Goal: Task Accomplishment & Management: Manage account settings

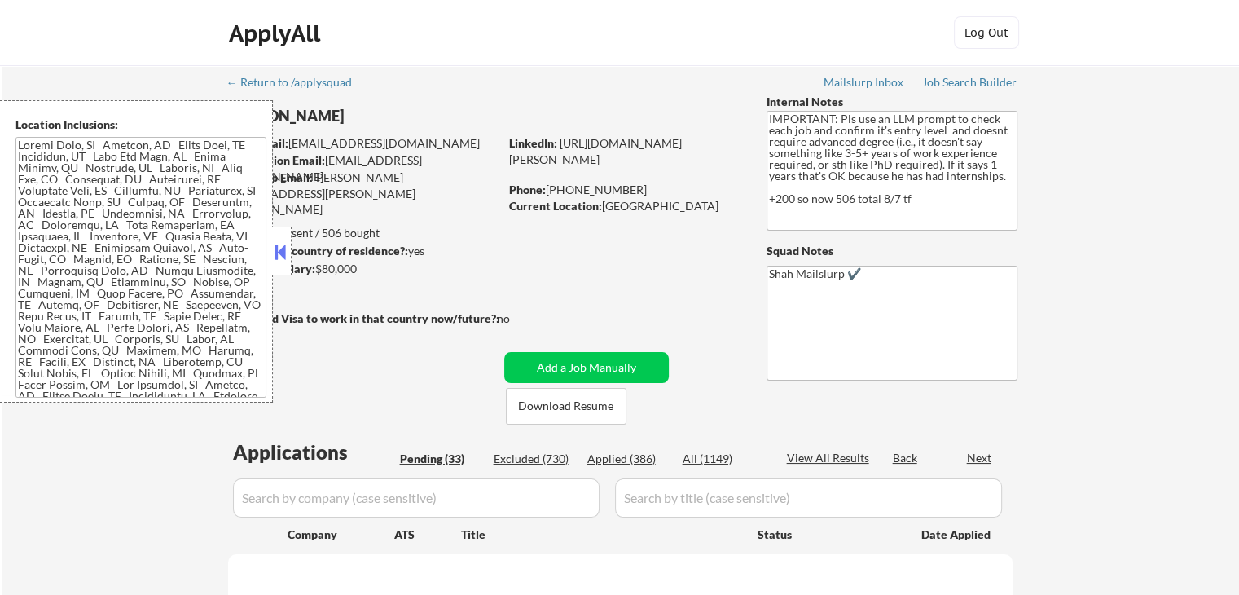
select select ""pending""
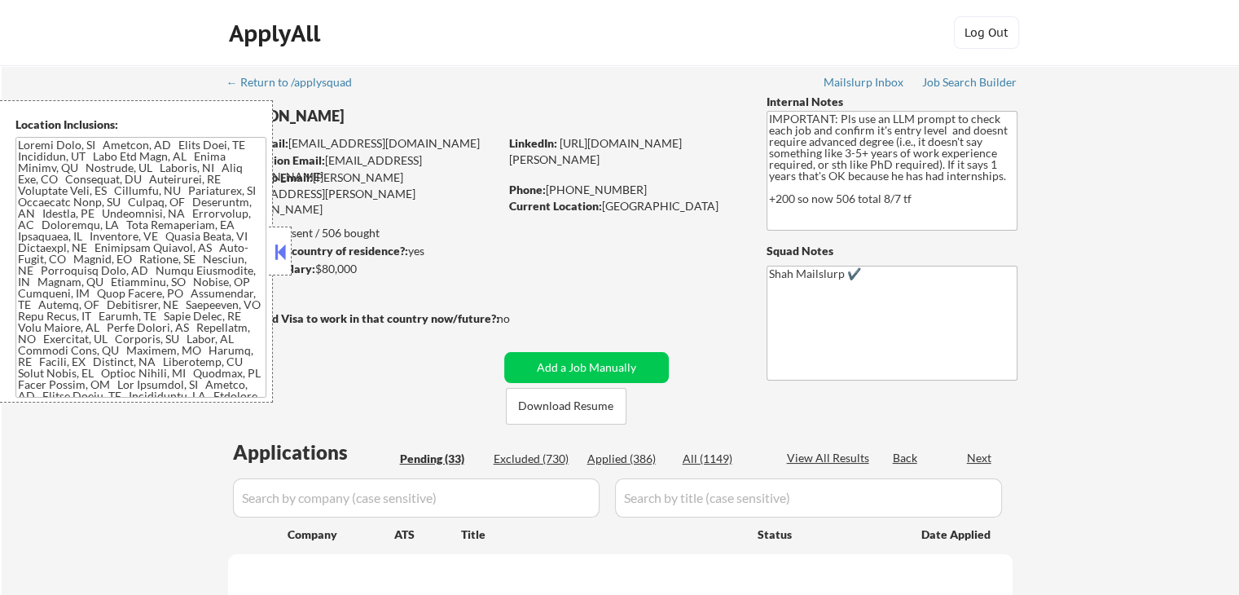
select select ""pending""
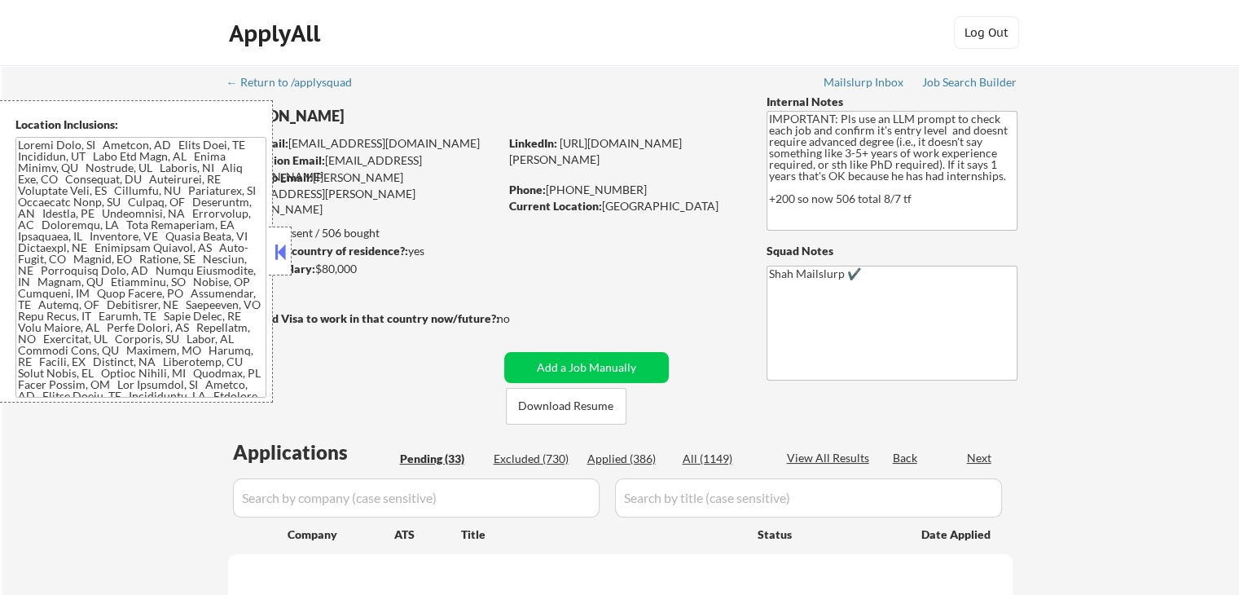
select select ""pending""
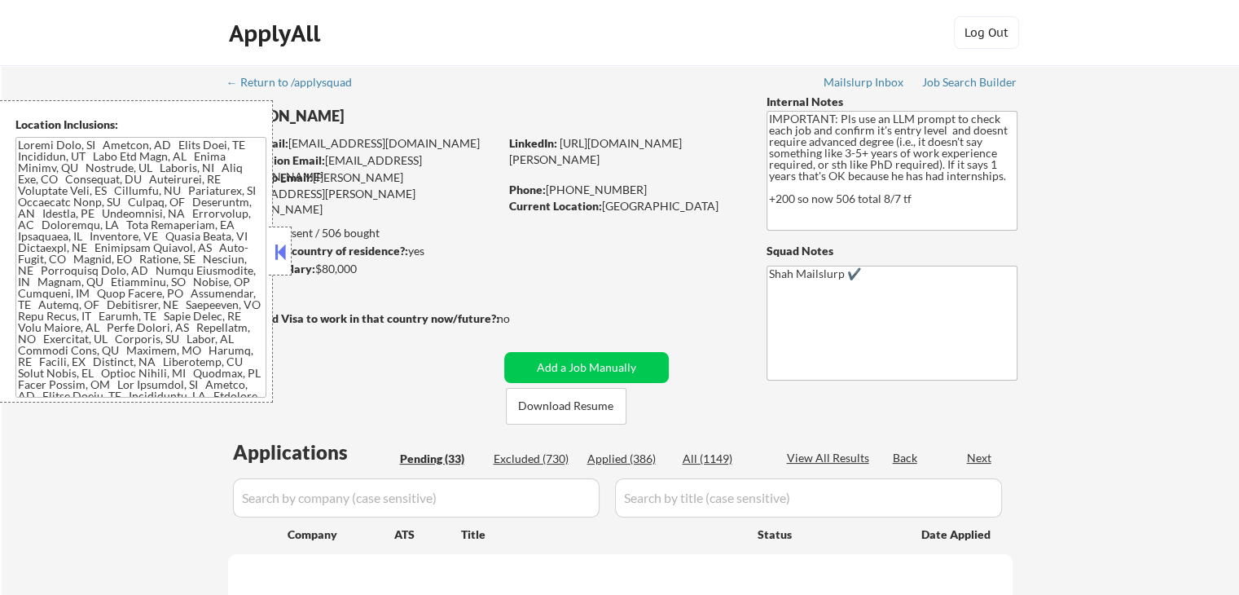
select select ""pending""
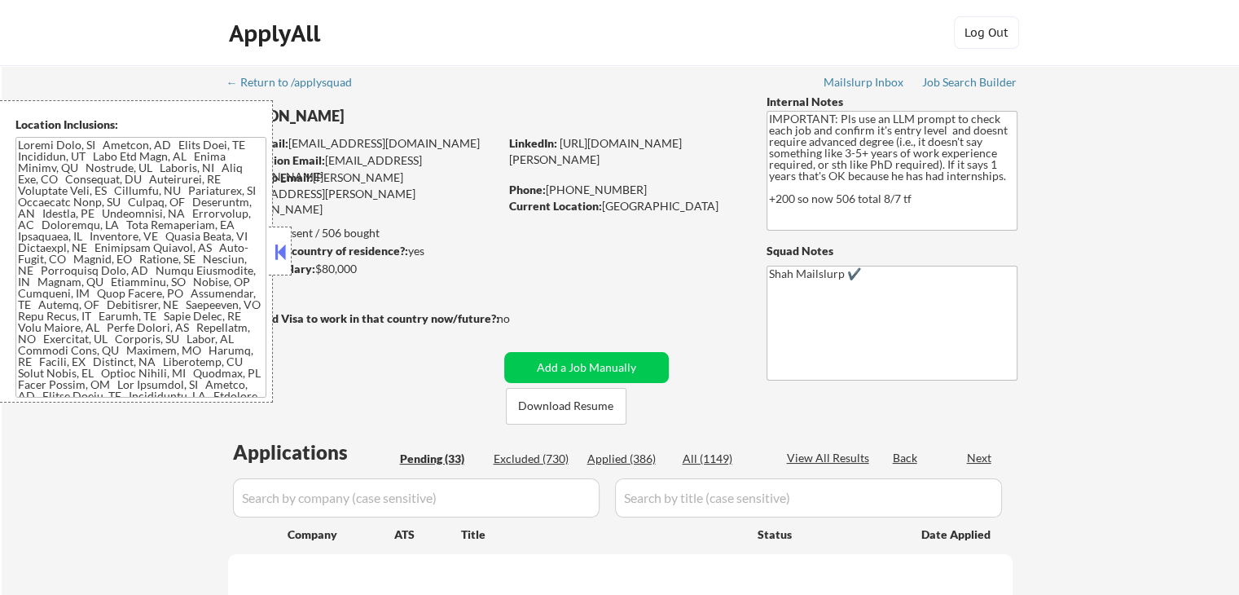
select select ""pending""
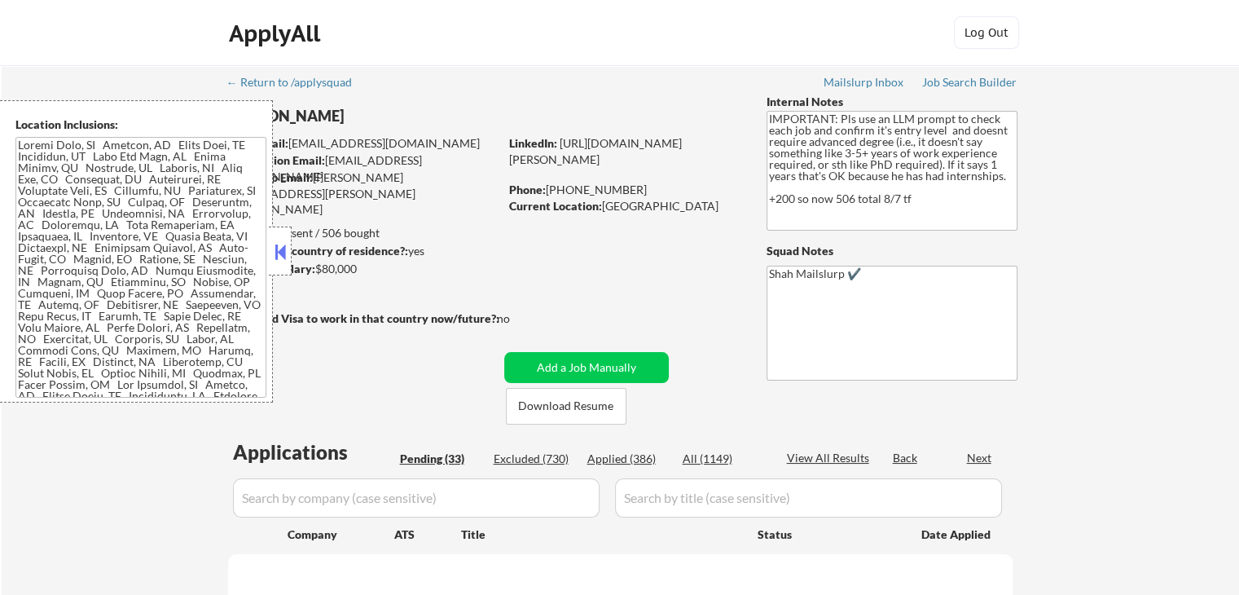
select select ""pending""
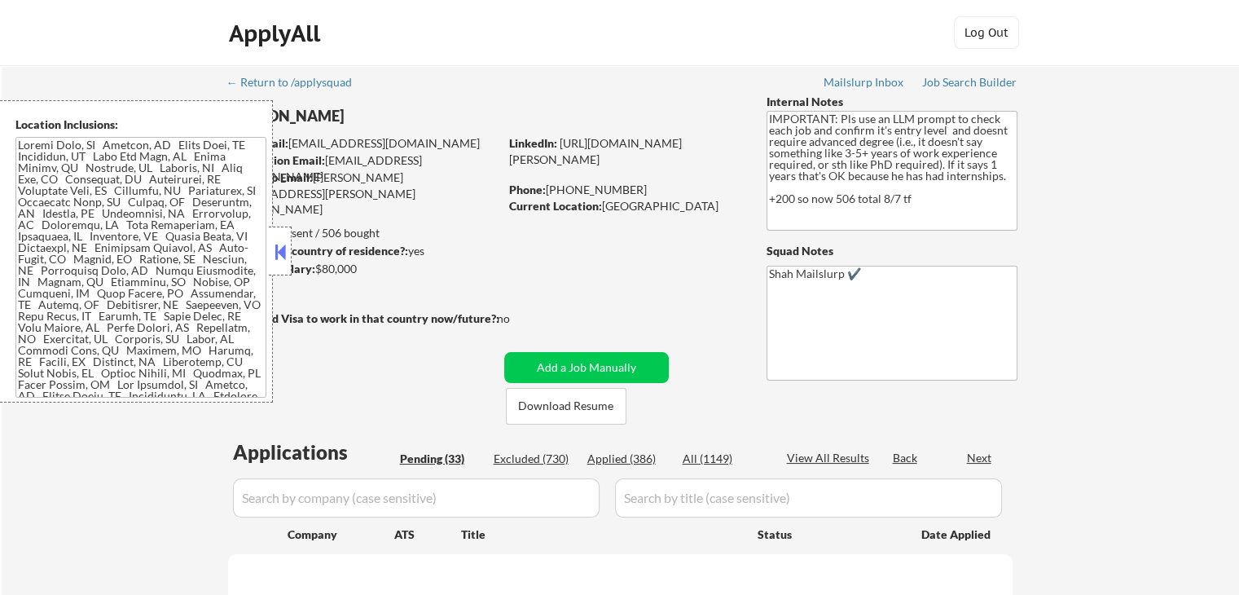
select select ""pending""
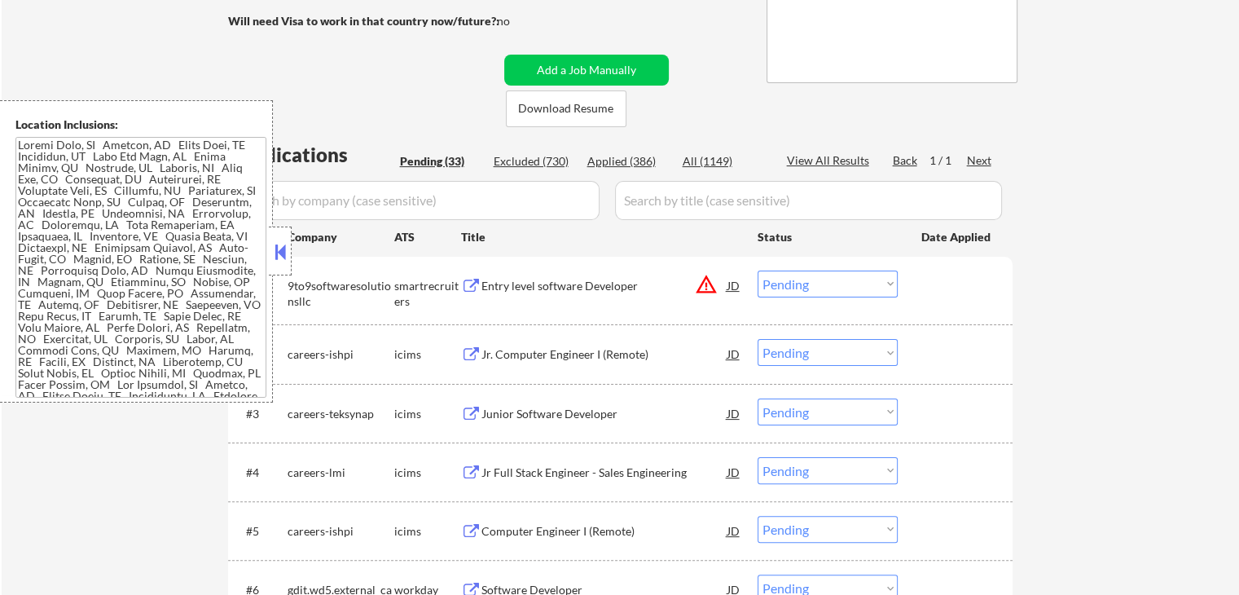
scroll to position [326, 0]
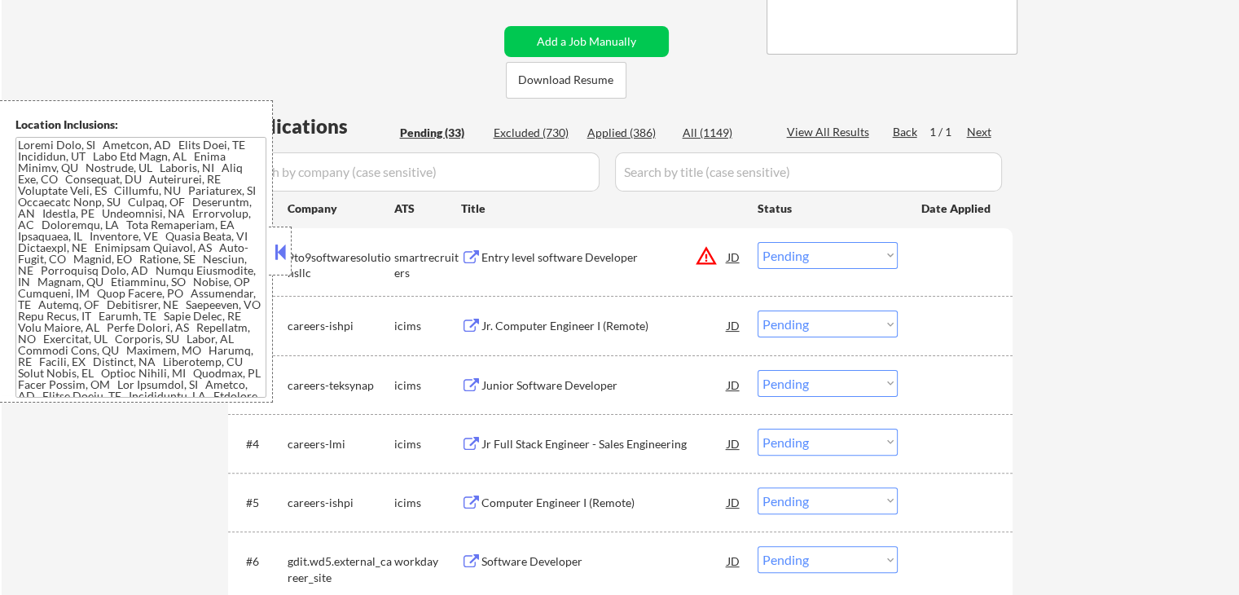
click at [805, 256] on select "Choose an option... Pending Applied Excluded (Questions) Excluded (Expired) Exc…" at bounding box center [828, 255] width 140 height 27
click at [758, 242] on select "Choose an option... Pending Applied Excluded (Questions) Excluded (Expired) Exc…" at bounding box center [828, 255] width 140 height 27
select select ""pending""
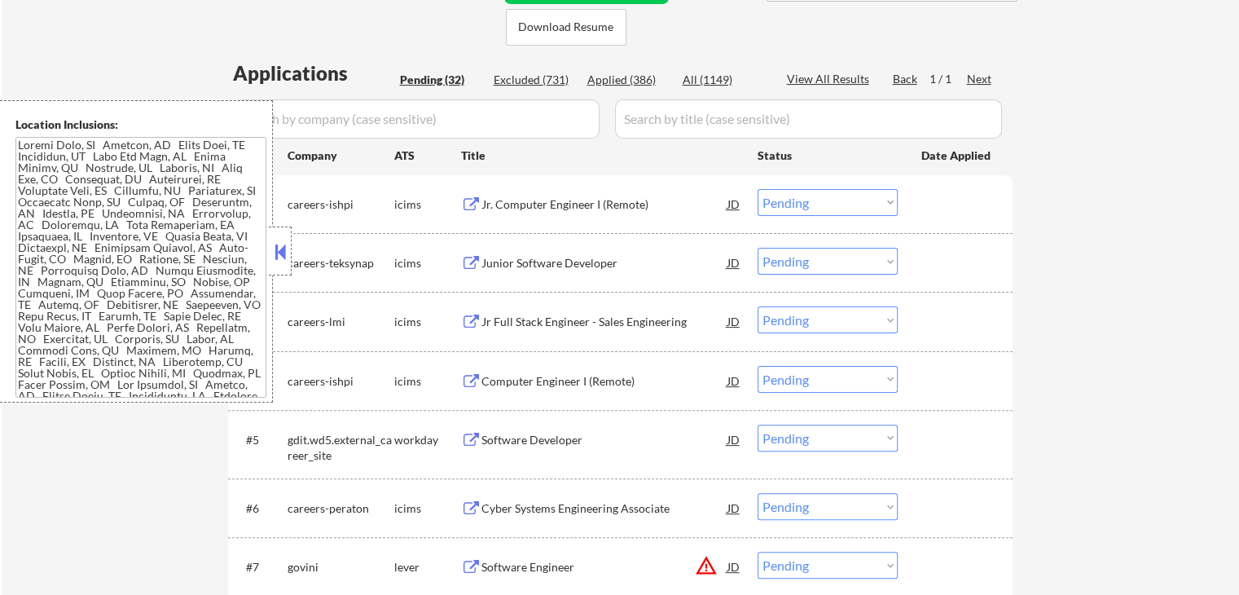
scroll to position [407, 0]
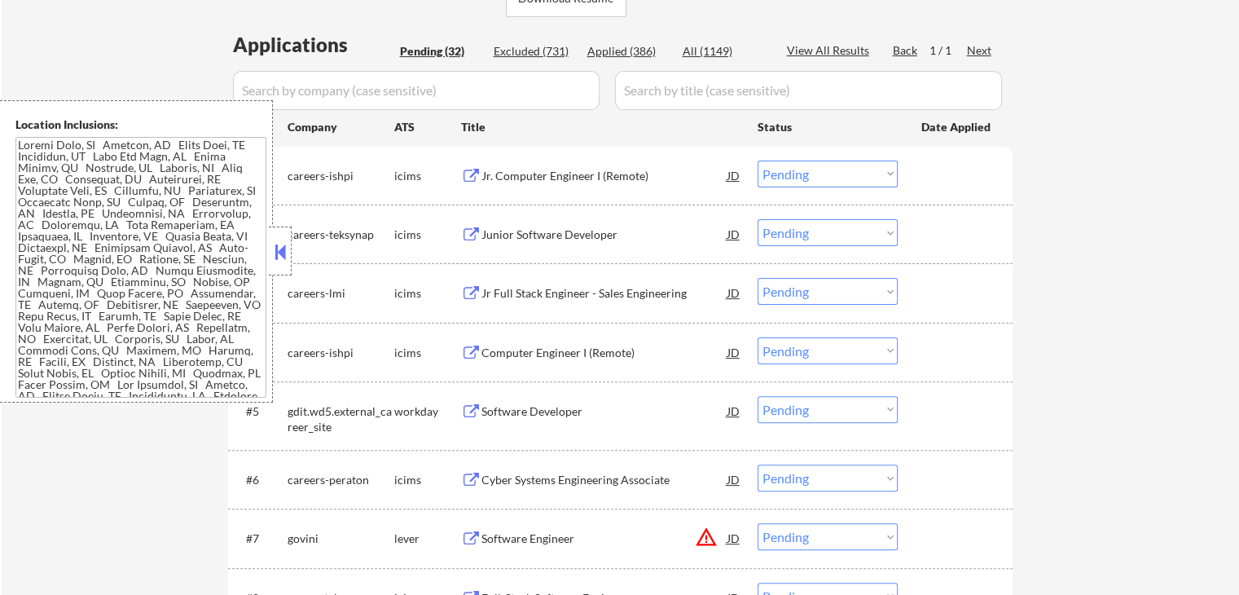
click at [601, 181] on div "Jr. Computer Engineer I (Remote)" at bounding box center [604, 176] width 246 height 16
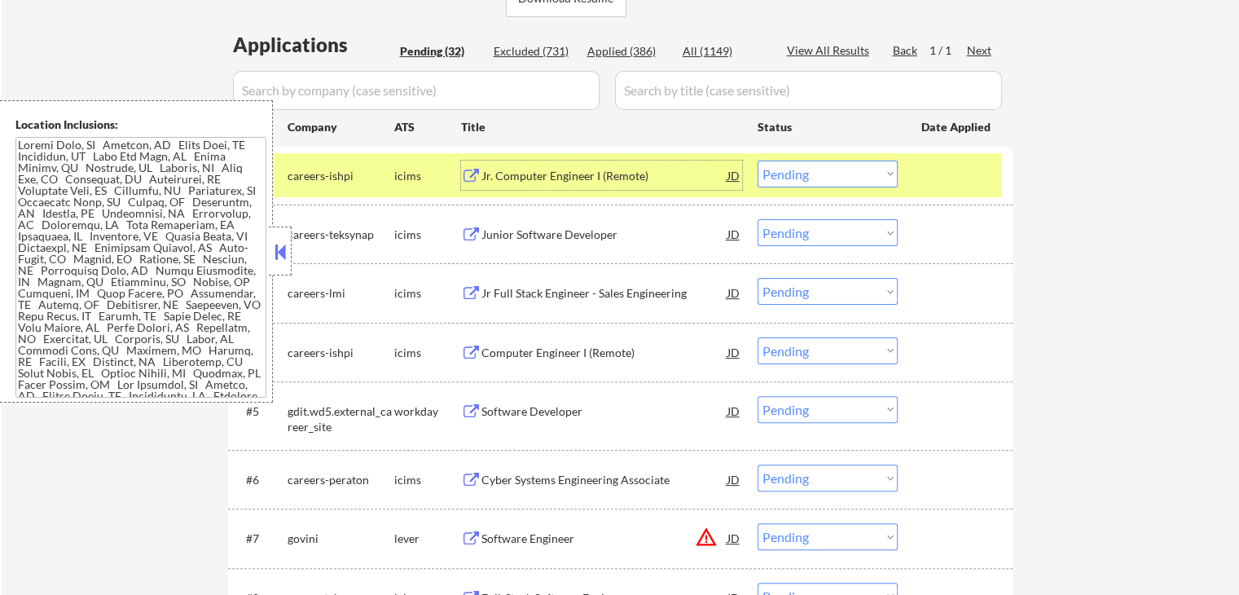
click at [604, 239] on div "Junior Software Developer" at bounding box center [604, 234] width 246 height 16
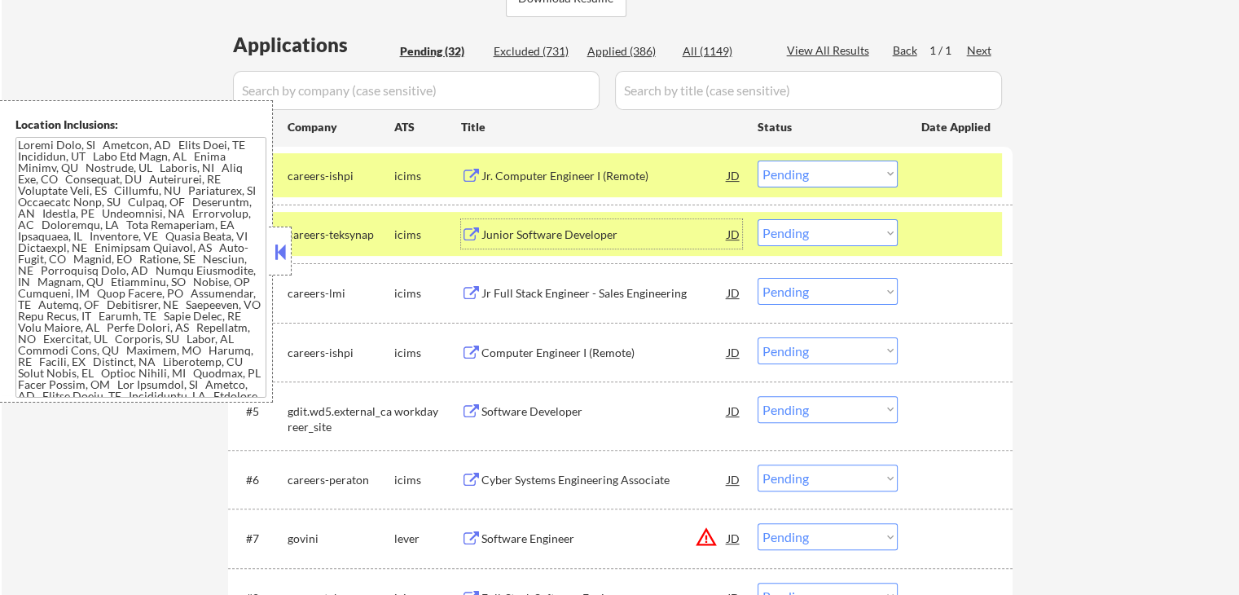
click at [820, 242] on select "Choose an option... Pending Applied Excluded (Questions) Excluded (Expired) Exc…" at bounding box center [828, 232] width 140 height 27
click at [758, 219] on select "Choose an option... Pending Applied Excluded (Questions) Excluded (Expired) Exc…" at bounding box center [828, 232] width 140 height 27
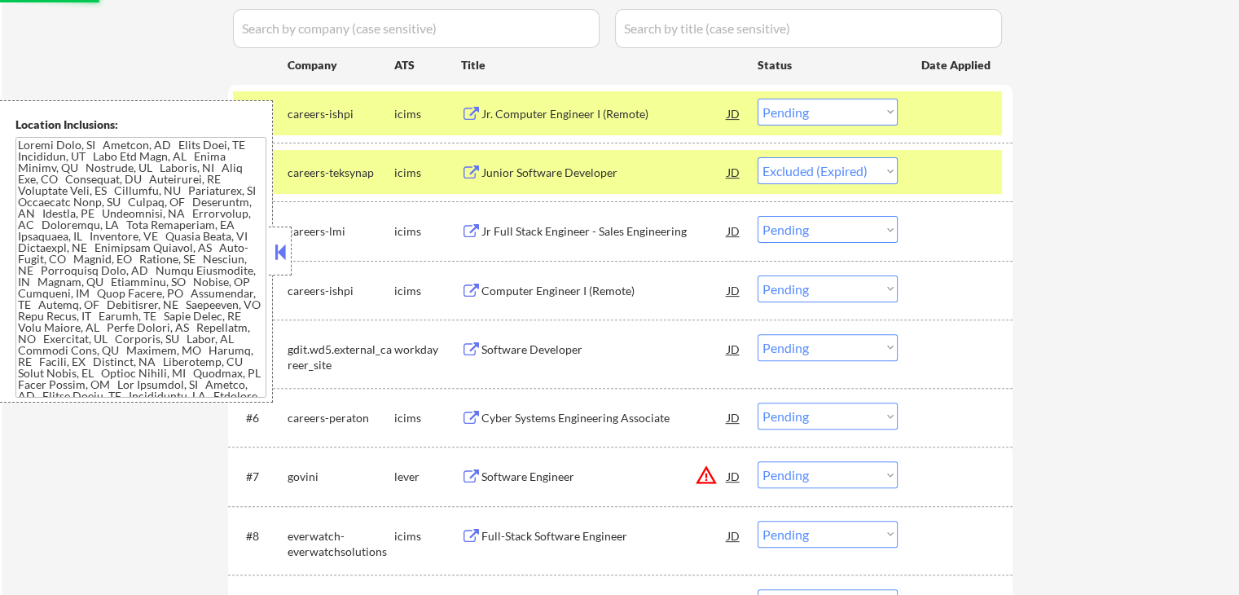
scroll to position [570, 0]
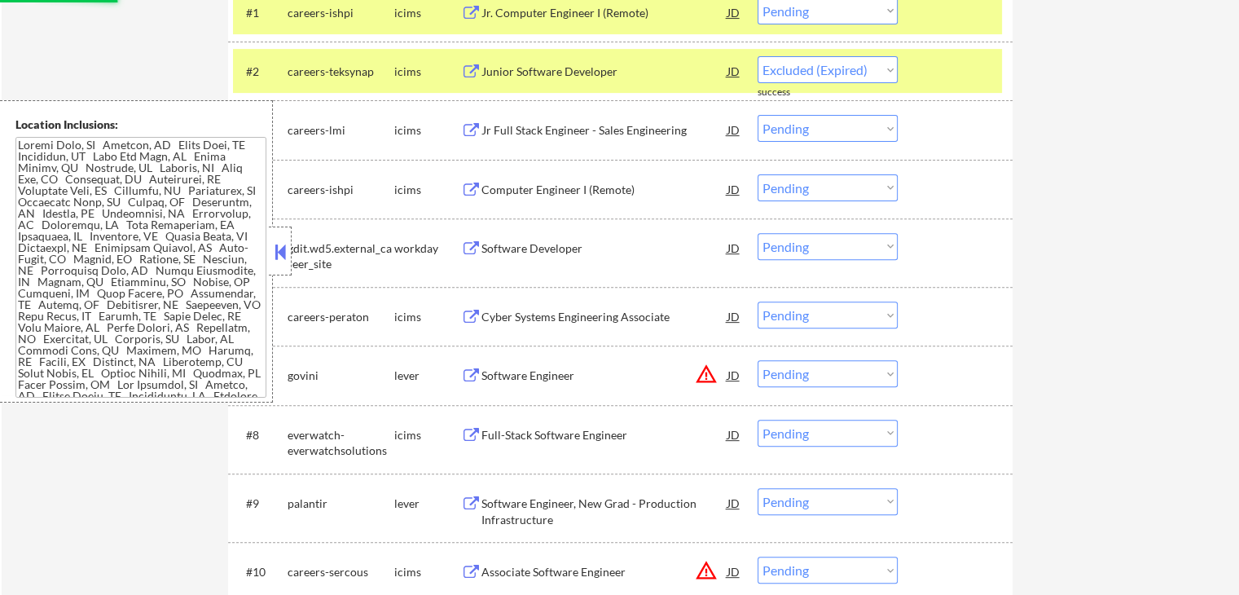
select select ""pending""
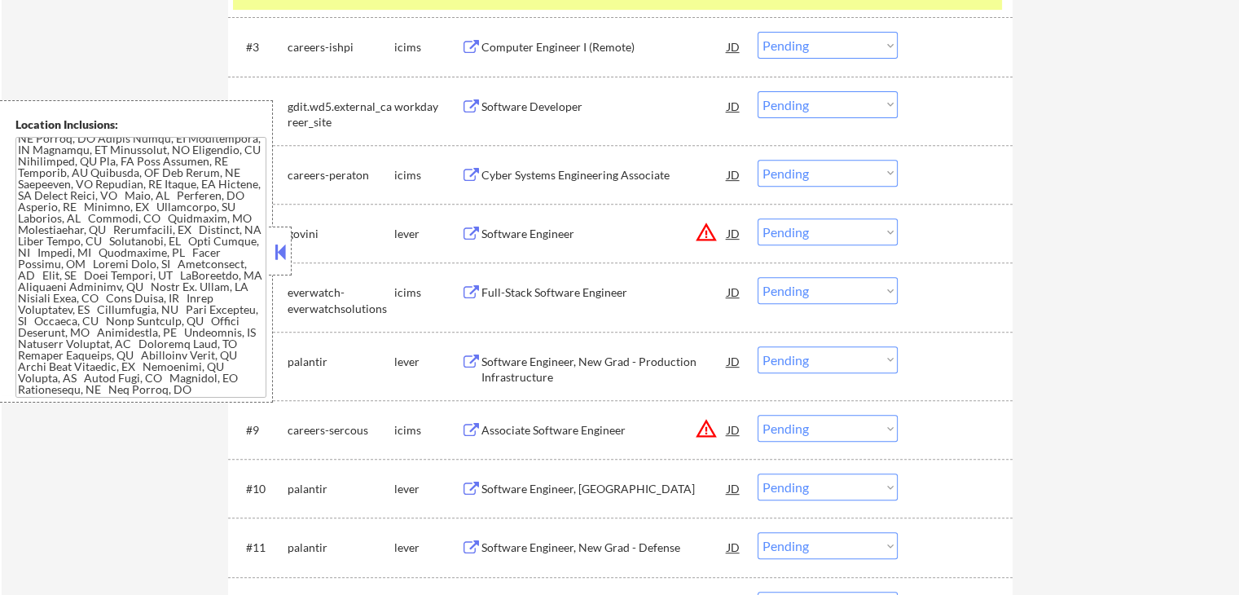
scroll to position [733, 0]
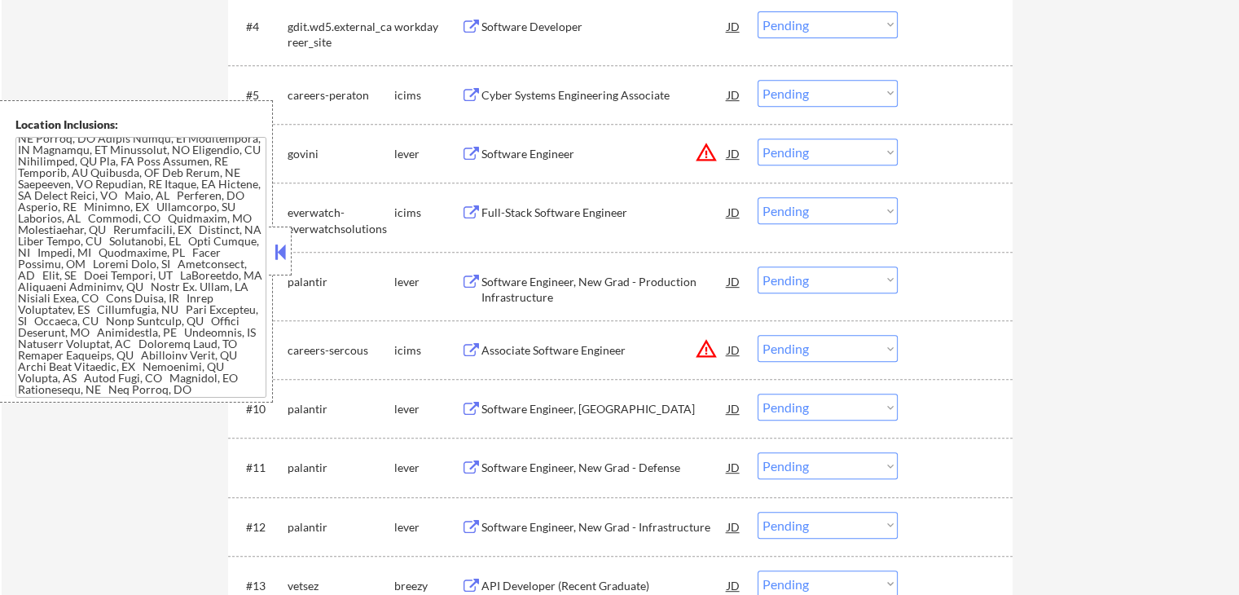
click at [738, 151] on div "JD" at bounding box center [734, 152] width 16 height 29
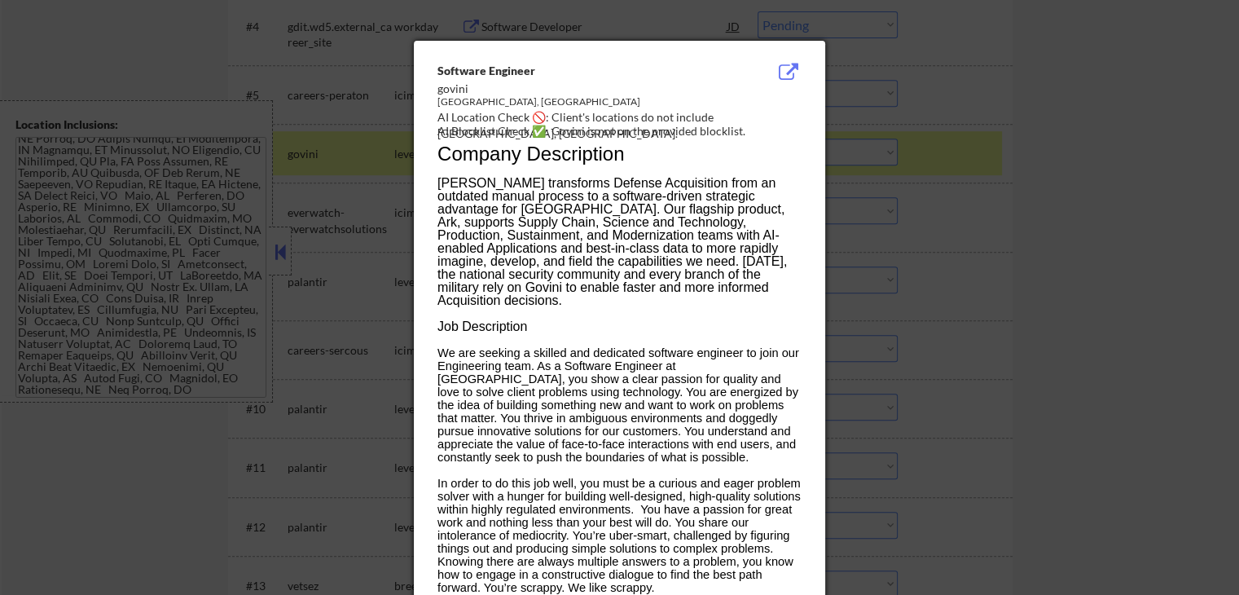
click at [1033, 218] on div at bounding box center [619, 297] width 1239 height 595
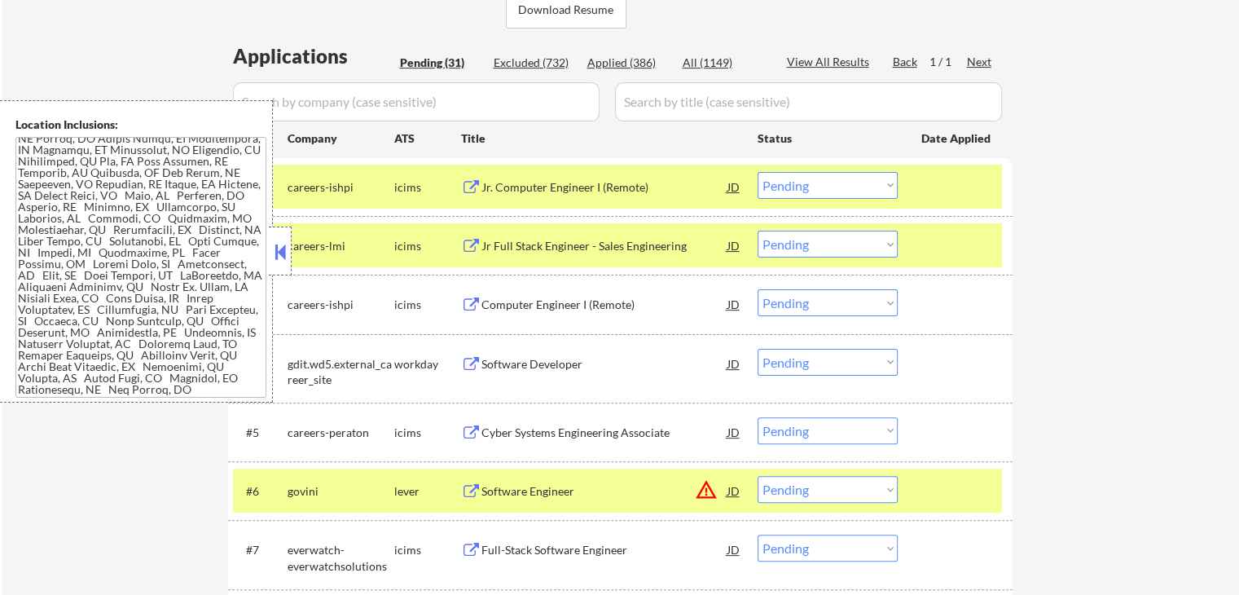
scroll to position [326, 0]
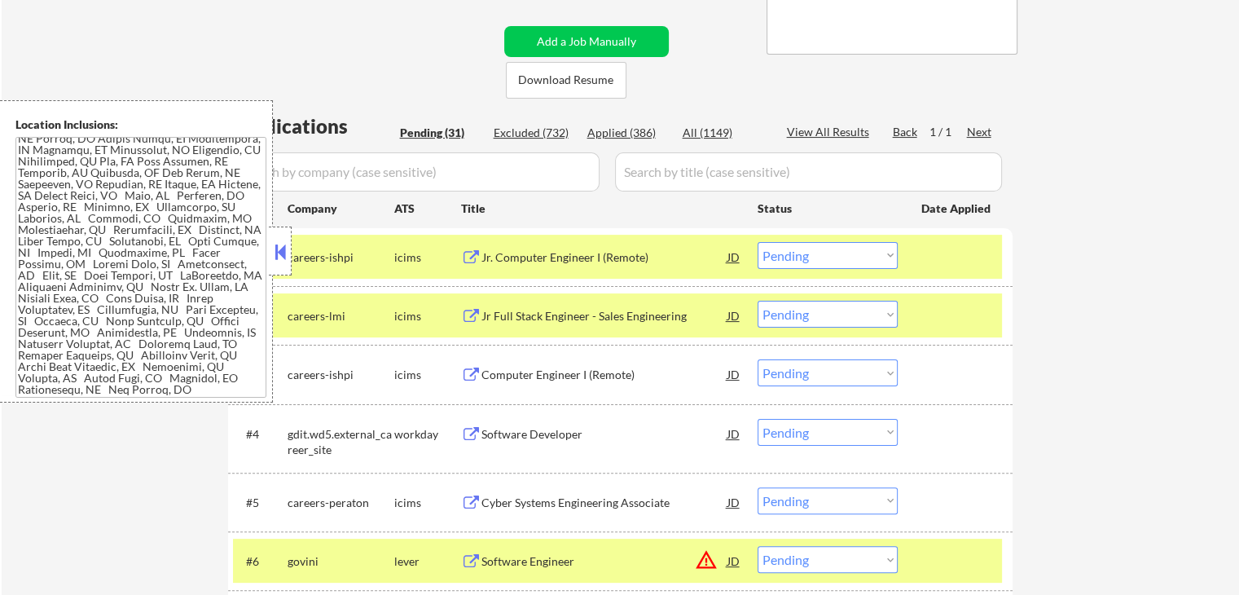
click at [595, 322] on div "Jr Full Stack Engineer - Sales Engineering" at bounding box center [604, 316] width 246 height 16
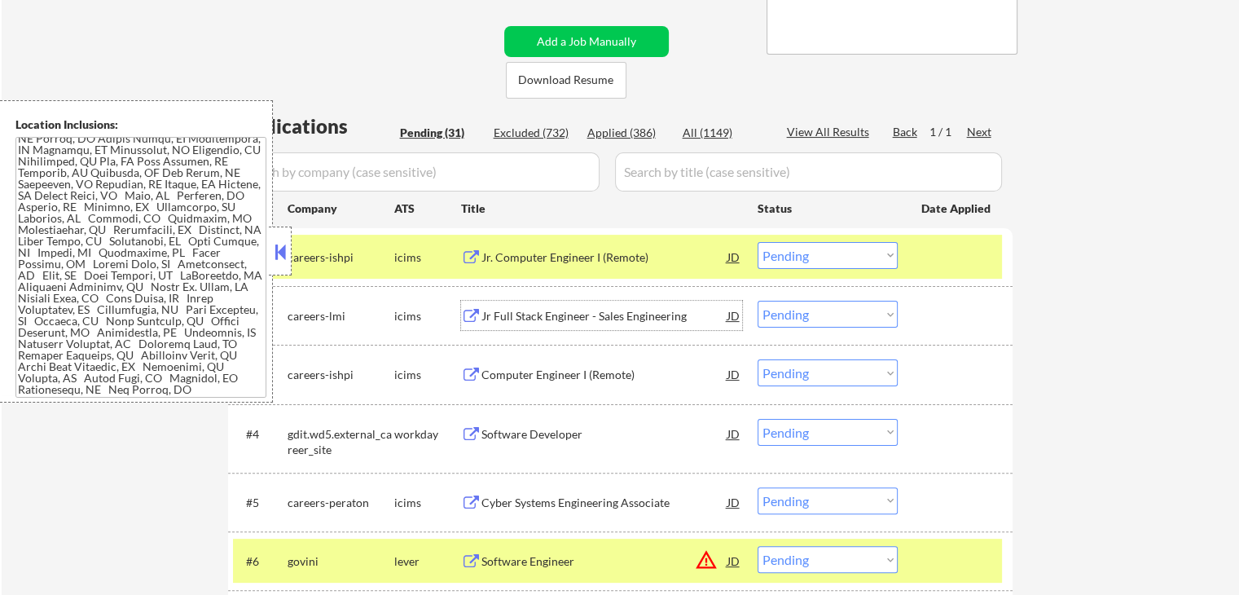
drag, startPoint x: 792, startPoint y: 253, endPoint x: 803, endPoint y: 265, distance: 16.1
click at [792, 253] on select "Choose an option... Pending Applied Excluded (Questions) Excluded (Expired) Exc…" at bounding box center [828, 255] width 140 height 27
click at [758, 242] on select "Choose an option... Pending Applied Excluded (Questions) Excluded (Expired) Exc…" at bounding box center [828, 255] width 140 height 27
click at [670, 363] on div "Computer Engineer I (Remote)" at bounding box center [604, 373] width 246 height 29
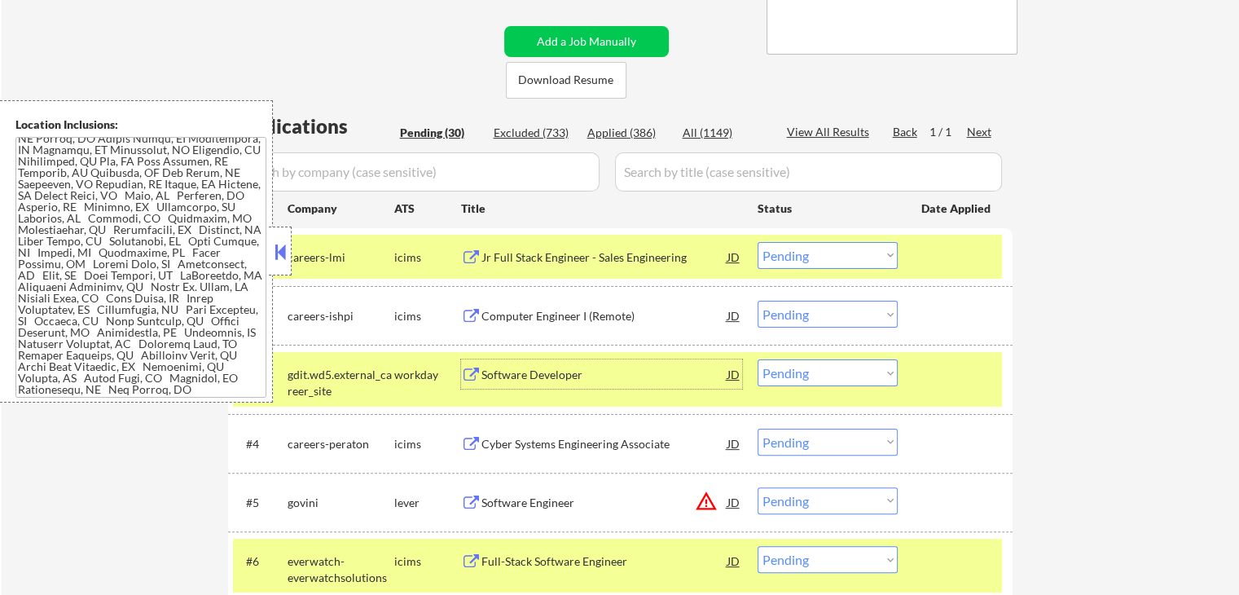
click at [811, 253] on select "Choose an option... Pending Applied Excluded (Questions) Excluded (Expired) Exc…" at bounding box center [828, 255] width 140 height 27
click at [758, 242] on select "Choose an option... Pending Applied Excluded (Questions) Excluded (Expired) Exc…" at bounding box center [828, 255] width 140 height 27
click at [661, 379] on div "Software Developer" at bounding box center [604, 375] width 246 height 16
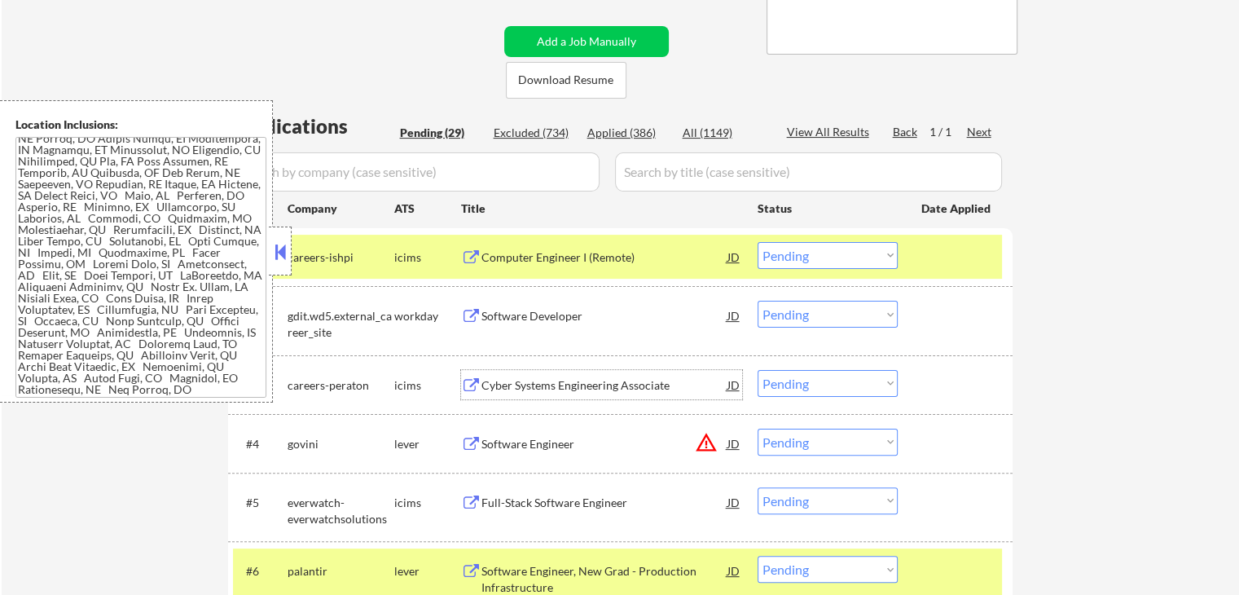
click at [833, 253] on select "Choose an option... Pending Applied Excluded (Questions) Excluded (Expired) Exc…" at bounding box center [828, 255] width 140 height 27
click at [758, 242] on select "Choose an option... Pending Applied Excluded (Questions) Excluded (Expired) Exc…" at bounding box center [828, 255] width 140 height 27
click at [653, 377] on div "Cyber Systems Engineering Associate" at bounding box center [604, 385] width 246 height 16
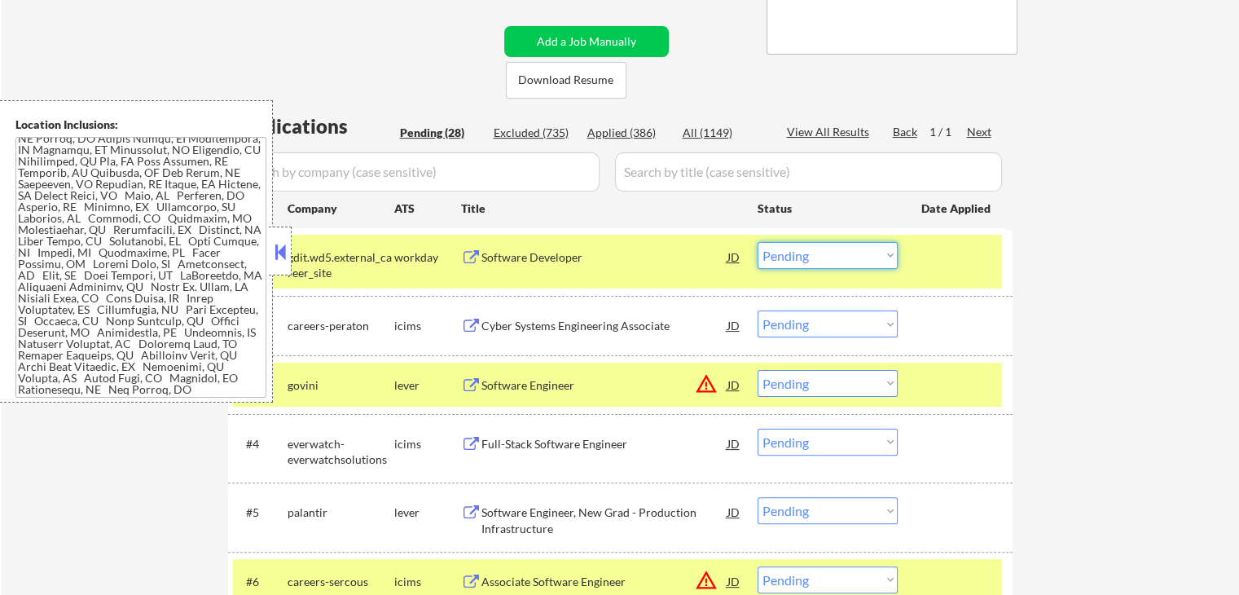
click at [844, 260] on select "Choose an option... Pending Applied Excluded (Questions) Excluded (Expired) Exc…" at bounding box center [828, 255] width 140 height 27
click at [758, 242] on select "Choose an option... Pending Applied Excluded (Questions) Excluded (Expired) Exc…" at bounding box center [828, 255] width 140 height 27
click at [603, 397] on div "Software Engineer" at bounding box center [604, 384] width 246 height 29
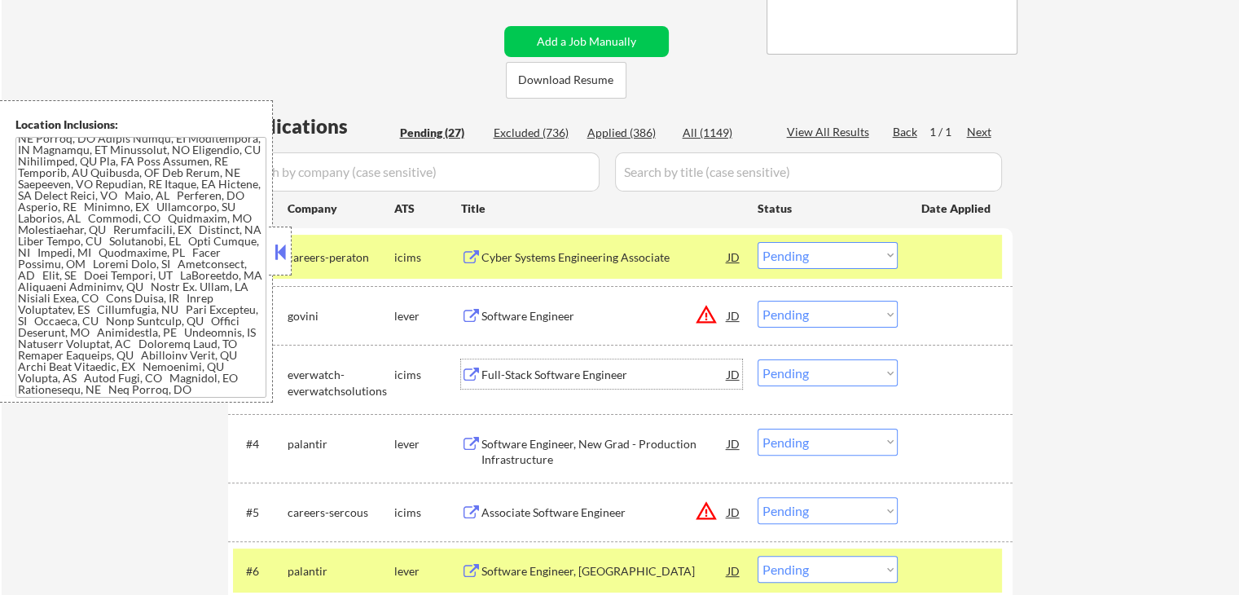
drag, startPoint x: 833, startPoint y: 248, endPoint x: 831, endPoint y: 268, distance: 20.4
click at [833, 248] on select "Choose an option... Pending Applied Excluded (Questions) Excluded (Expired) Exc…" at bounding box center [828, 255] width 140 height 27
click at [758, 242] on select "Choose an option... Pending Applied Excluded (Questions) Excluded (Expired) Exc…" at bounding box center [828, 255] width 140 height 27
click at [670, 369] on div "Full-Stack Software Engineer" at bounding box center [604, 375] width 246 height 16
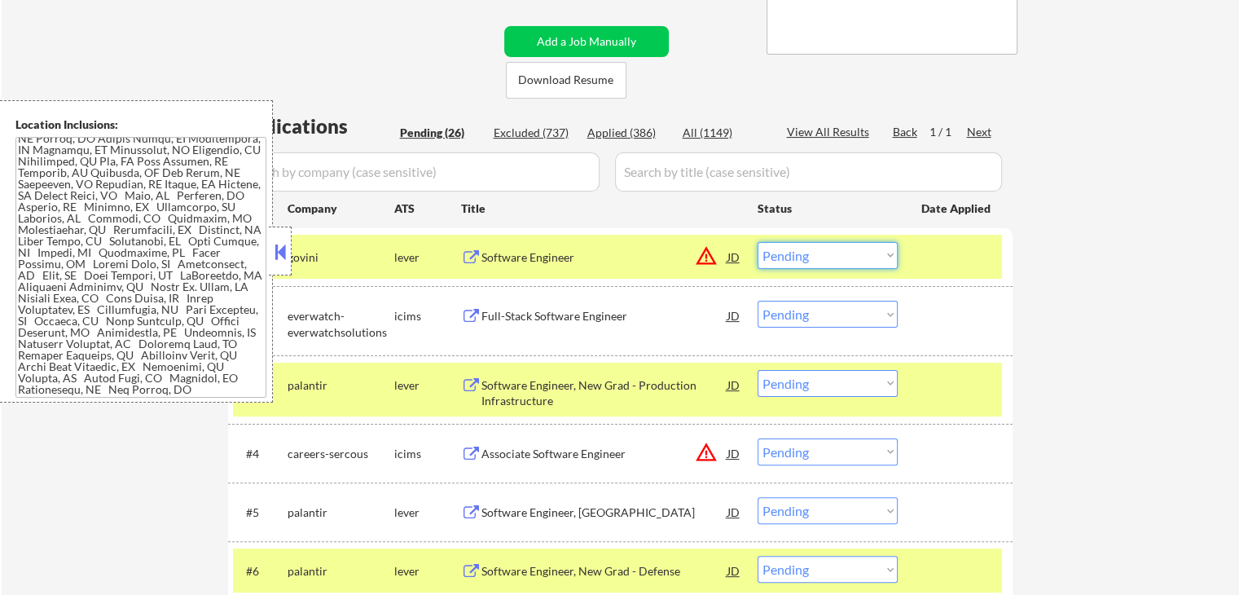
click at [818, 262] on select "Choose an option... Pending Applied Excluded (Questions) Excluded (Expired) Exc…" at bounding box center [828, 255] width 140 height 27
click at [758, 242] on select "Choose an option... Pending Applied Excluded (Questions) Excluded (Expired) Exc…" at bounding box center [828, 255] width 140 height 27
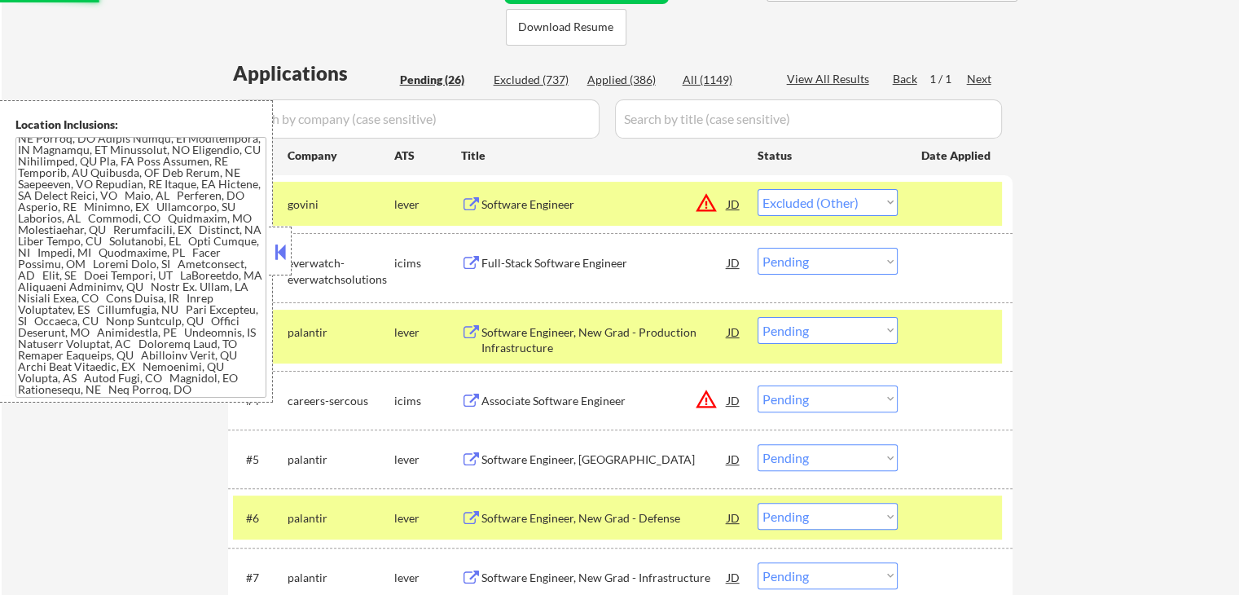
scroll to position [407, 0]
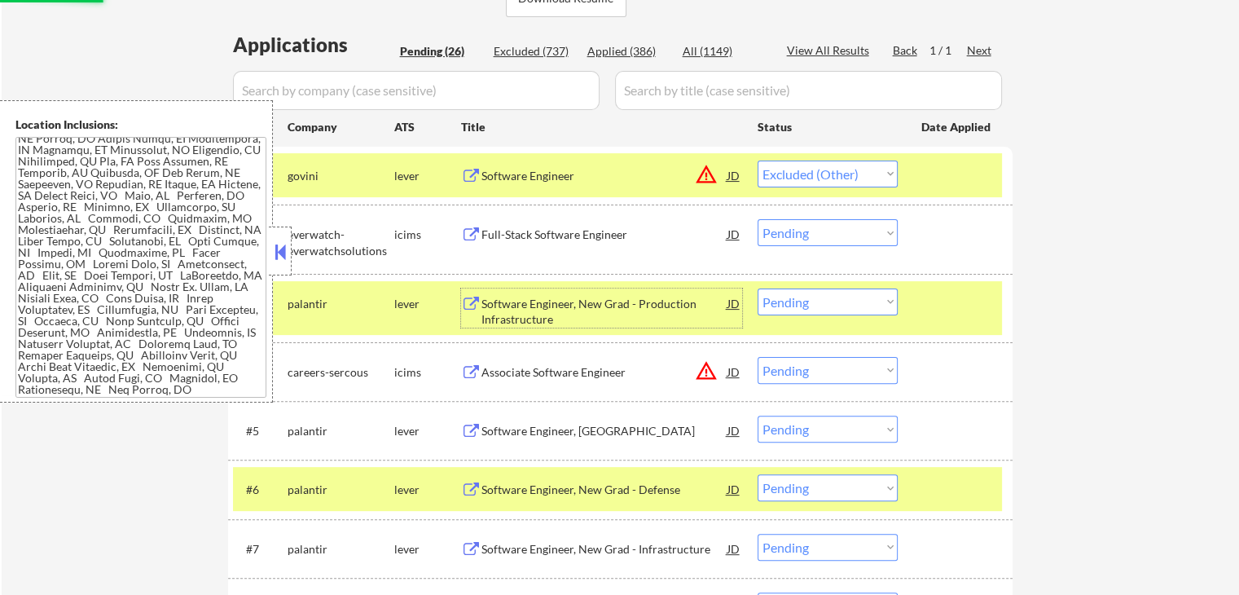
click at [629, 305] on div "Software Engineer, New Grad - Production Infrastructure" at bounding box center [604, 312] width 246 height 32
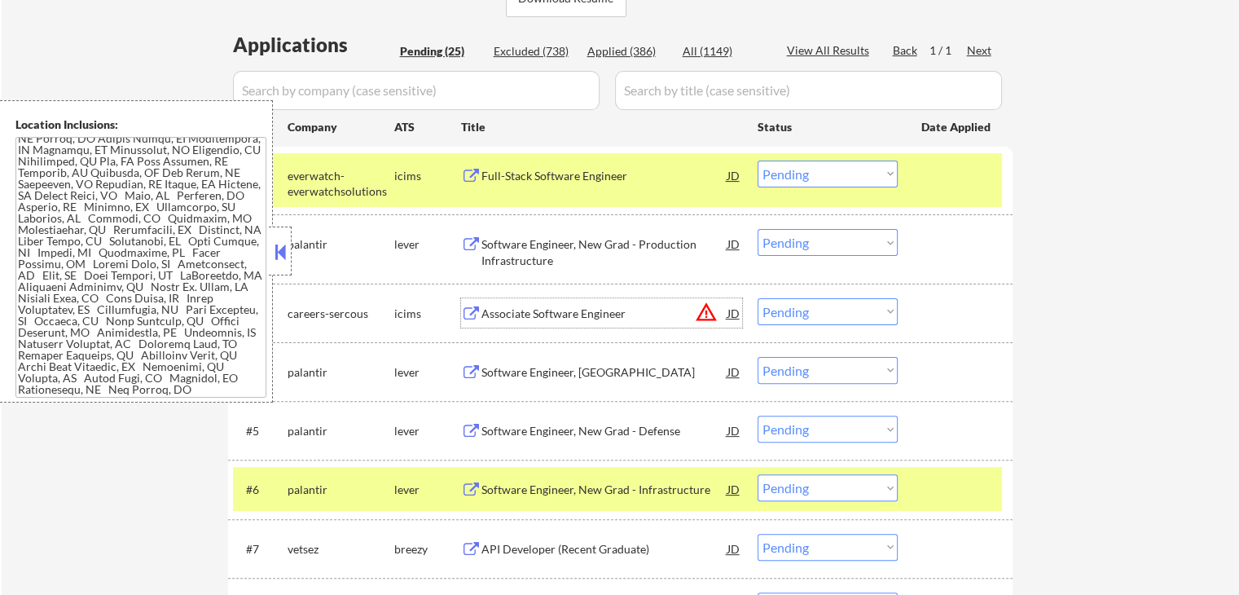
drag, startPoint x: 830, startPoint y: 174, endPoint x: 829, endPoint y: 183, distance: 9.9
click at [830, 174] on select "Choose an option... Pending Applied Excluded (Questions) Excluded (Expired) Exc…" at bounding box center [828, 173] width 140 height 27
click at [758, 160] on select "Choose an option... Pending Applied Excluded (Questions) Excluded (Expired) Exc…" at bounding box center [828, 173] width 140 height 27
click at [619, 308] on div "Associate Software Engineer" at bounding box center [604, 314] width 246 height 16
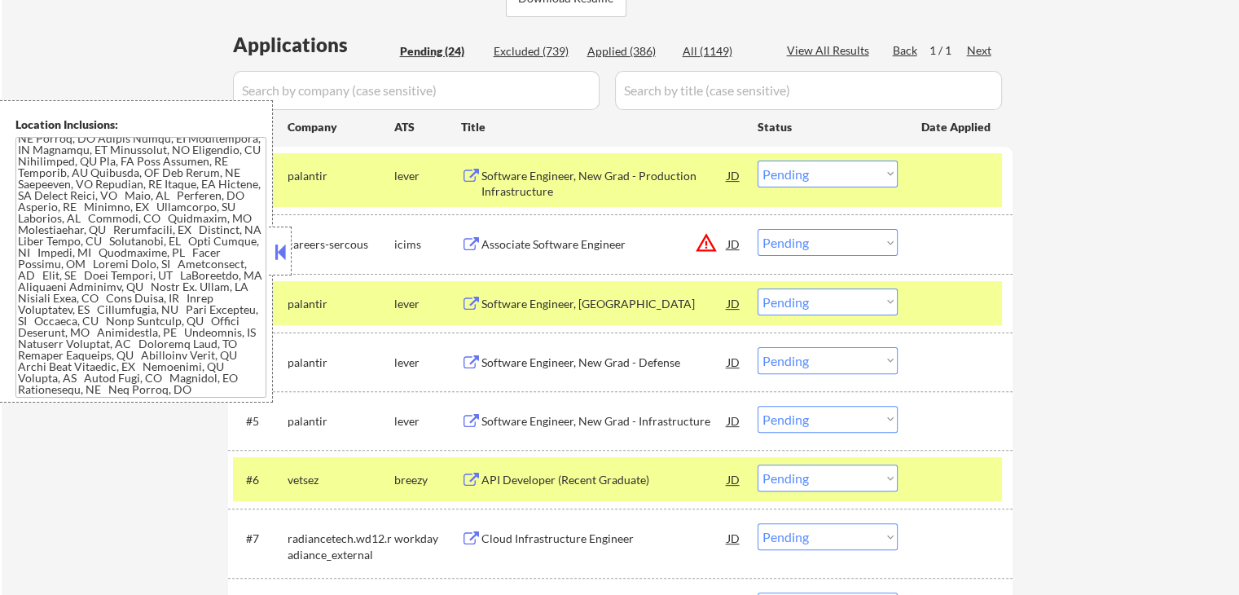
scroll to position [196, 0]
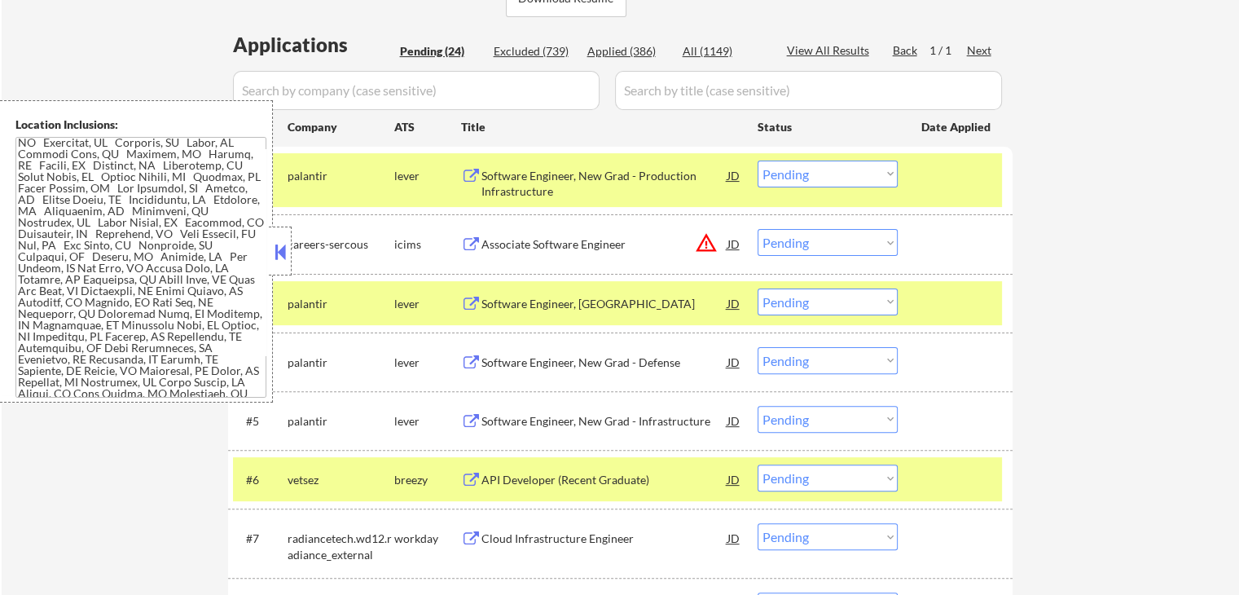
click at [808, 178] on select "Choose an option... Pending Applied Excluded (Questions) Excluded (Expired) Exc…" at bounding box center [828, 173] width 140 height 27
select select ""excluded""
click at [758, 160] on select "Choose an option... Pending Applied Excluded (Questions) Excluded (Expired) Exc…" at bounding box center [828, 173] width 140 height 27
drag, startPoint x: 798, startPoint y: 243, endPoint x: 802, endPoint y: 252, distance: 9.5
click at [798, 245] on select "Choose an option... Pending Applied Excluded (Questions) Excluded (Expired) Exc…" at bounding box center [828, 242] width 140 height 27
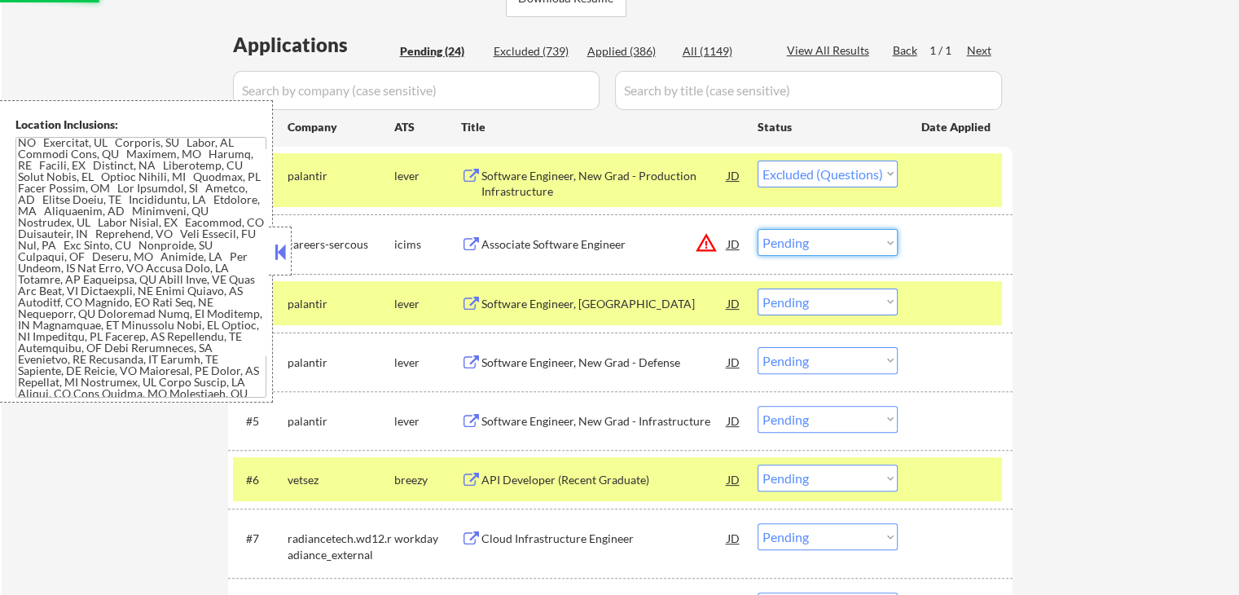
select select ""excluded__expired_""
click at [758, 229] on select "Choose an option... Pending Applied Excluded (Questions) Excluded (Expired) Exc…" at bounding box center [828, 242] width 140 height 27
select select ""pending""
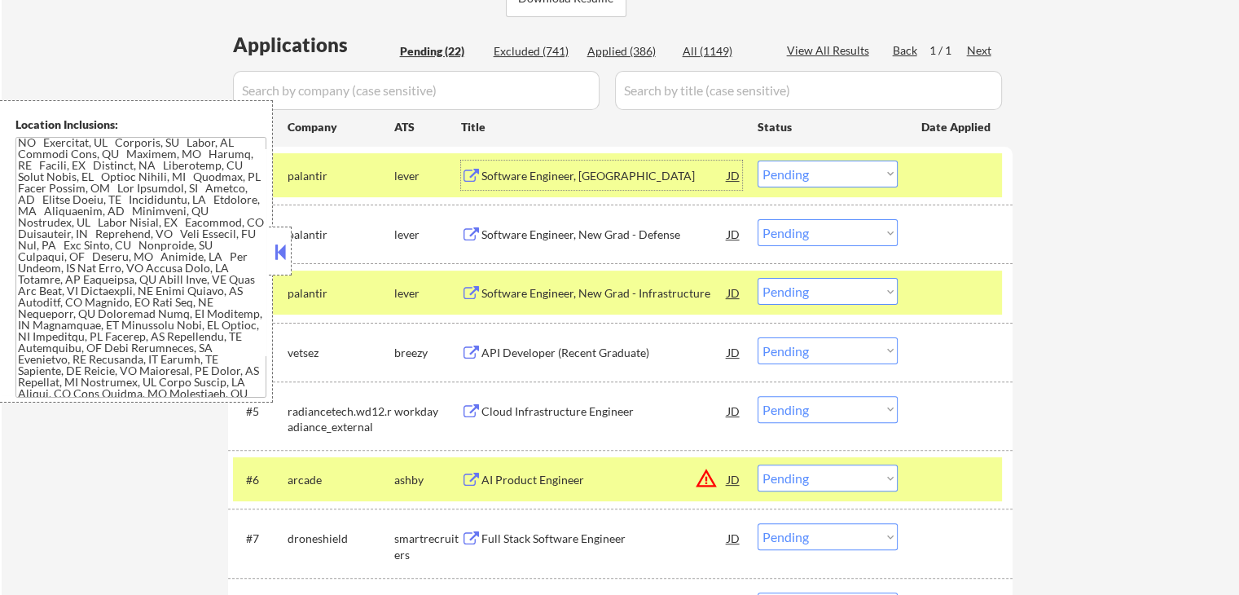
click at [622, 176] on div "Software Engineer, [GEOGRAPHIC_DATA]" at bounding box center [604, 176] width 246 height 16
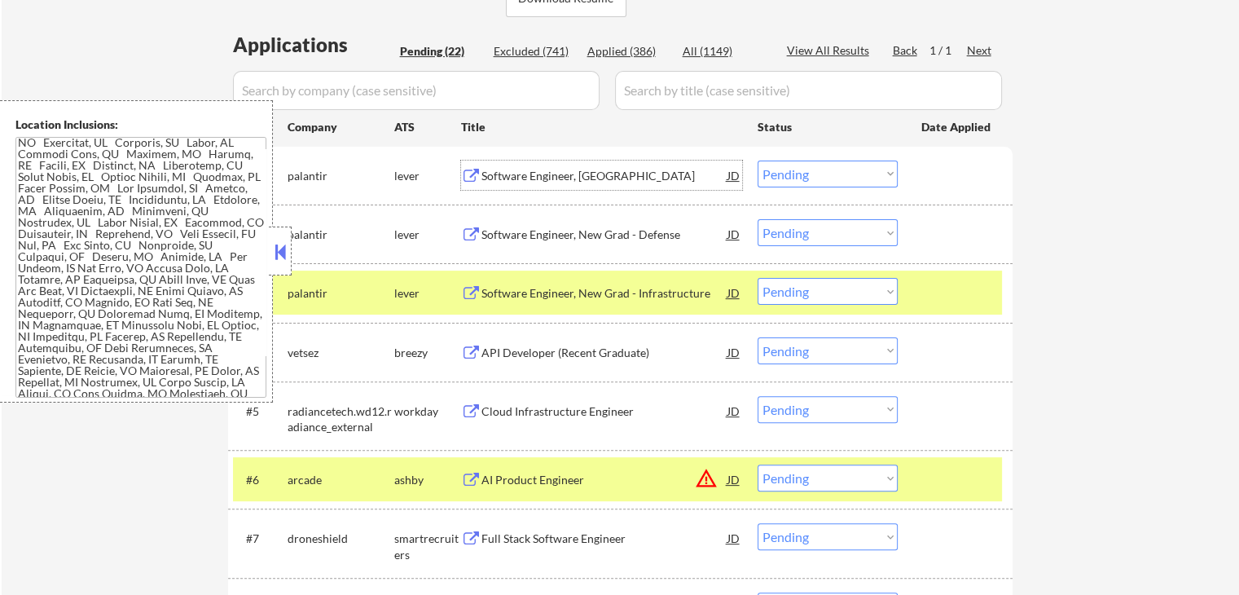
click at [606, 239] on div "Software Engineer, New Grad - Defense" at bounding box center [604, 234] width 246 height 16
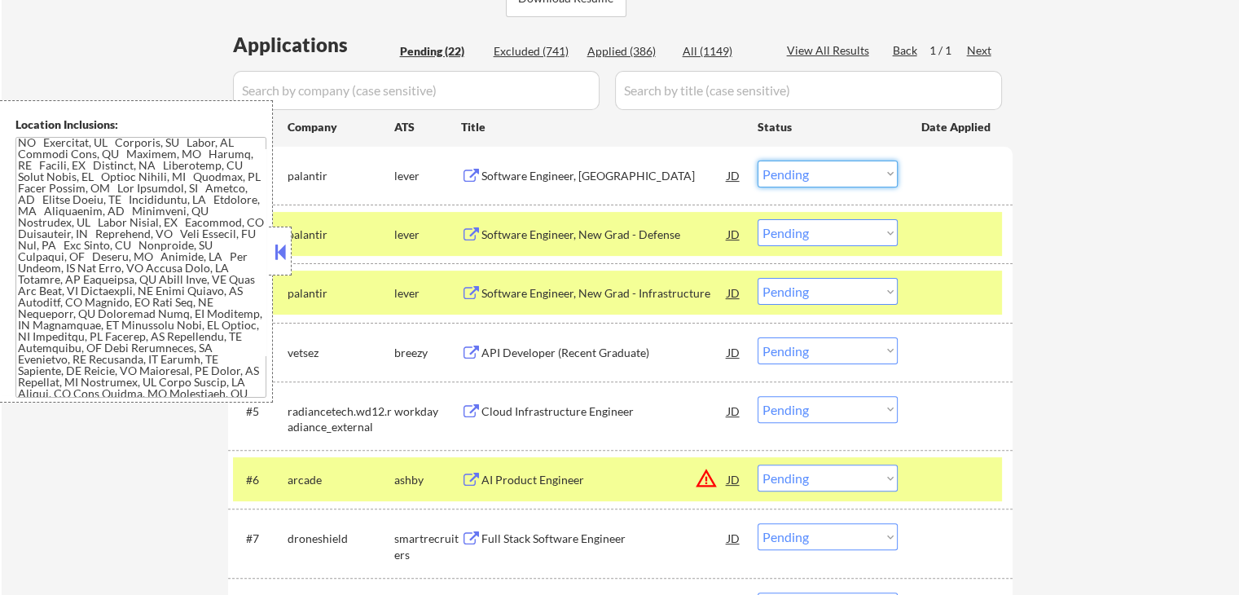
drag, startPoint x: 802, startPoint y: 172, endPoint x: 805, endPoint y: 184, distance: 12.6
click at [802, 172] on select "Choose an option... Pending Applied Excluded (Questions) Excluded (Expired) Exc…" at bounding box center [828, 173] width 140 height 27
click at [758, 160] on select "Choose an option... Pending Applied Excluded (Questions) Excluded (Expired) Exc…" at bounding box center [828, 173] width 140 height 27
click at [661, 284] on div "Software Engineer, New Grad - Infrastructure" at bounding box center [604, 292] width 246 height 29
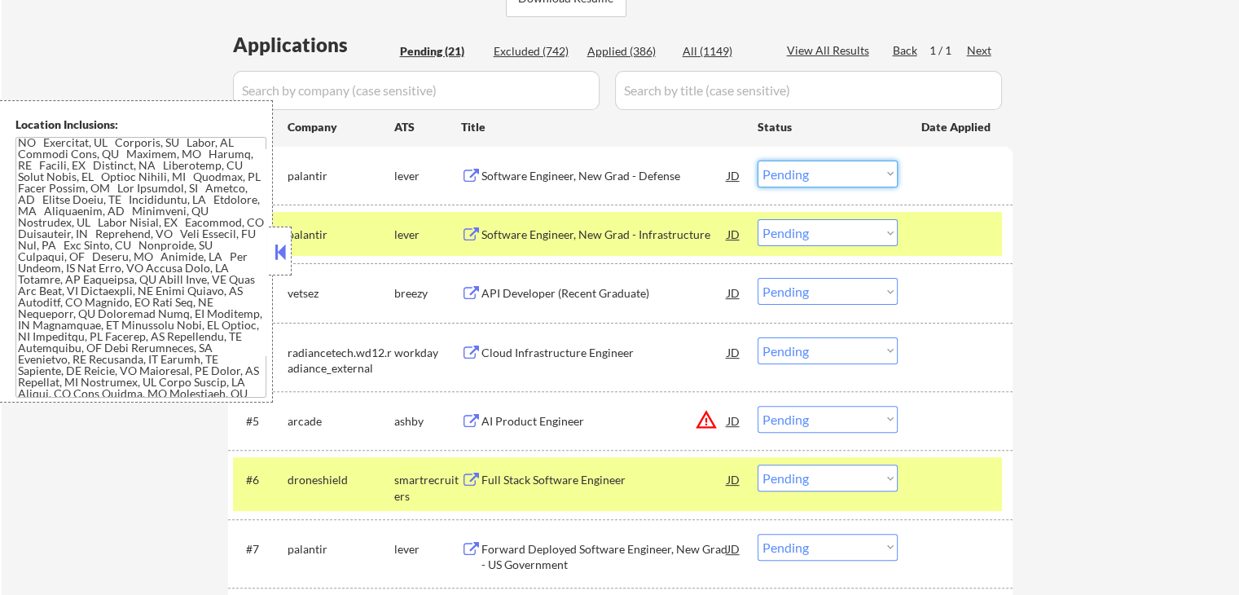
drag, startPoint x: 839, startPoint y: 174, endPoint x: 837, endPoint y: 184, distance: 9.9
click at [838, 174] on select "Choose an option... Pending Applied Excluded (Questions) Excluded (Expired) Exc…" at bounding box center [828, 173] width 140 height 27
click at [758, 160] on select "Choose an option... Pending Applied Excluded (Questions) Excluded (Expired) Exc…" at bounding box center [828, 173] width 140 height 27
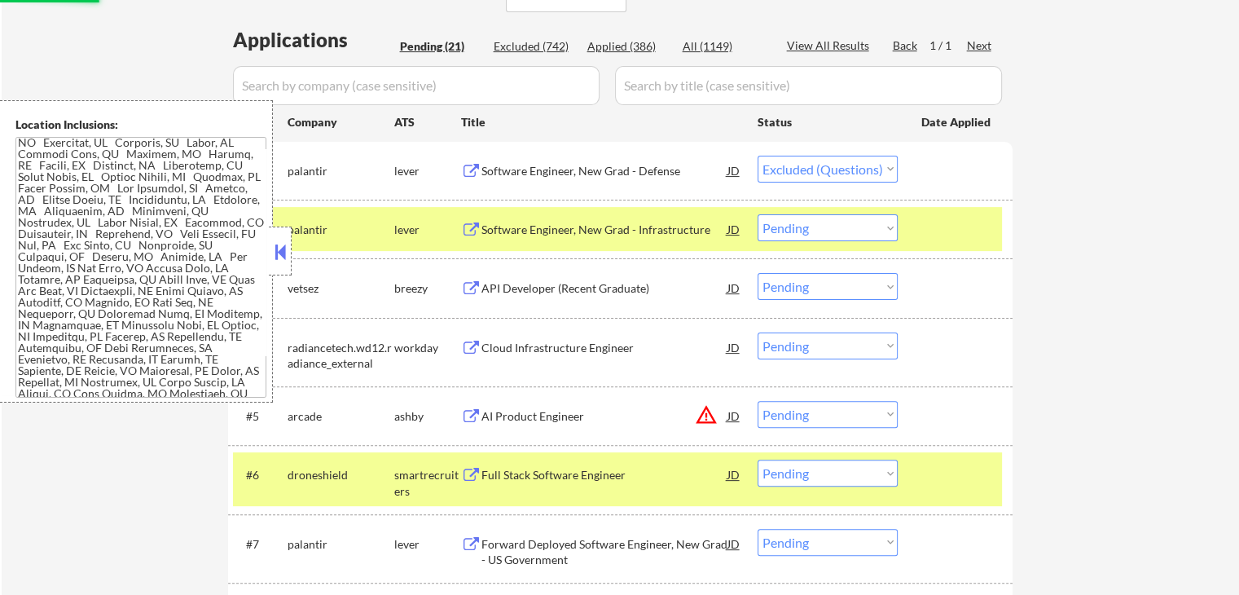
scroll to position [489, 0]
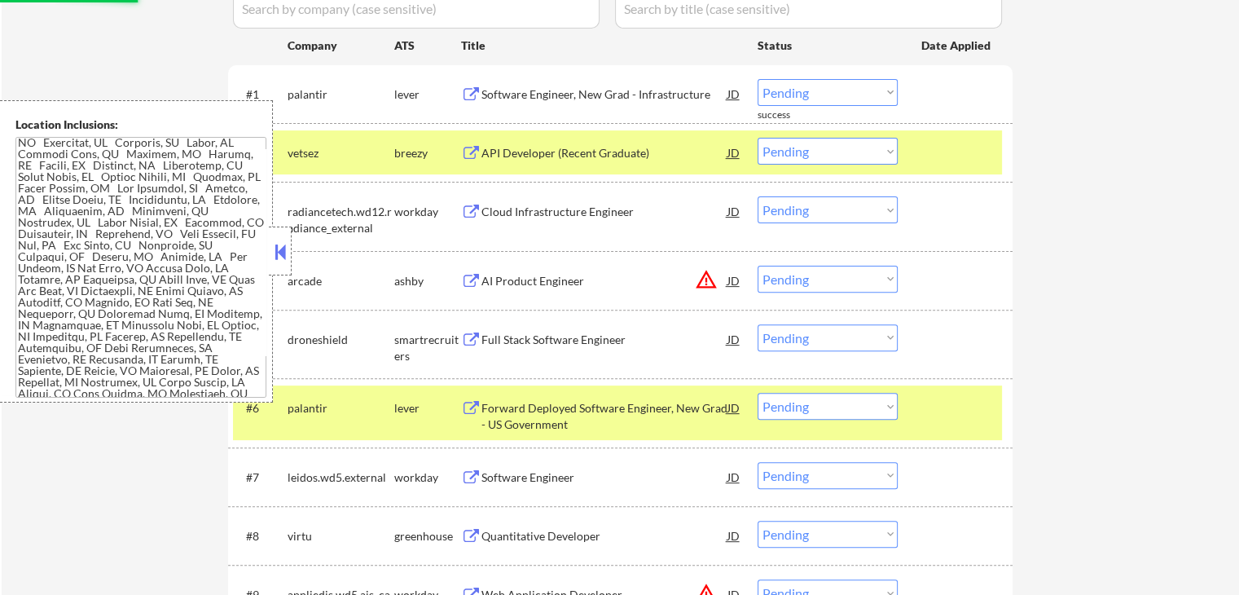
drag, startPoint x: 802, startPoint y: 90, endPoint x: 806, endPoint y: 102, distance: 11.9
click at [802, 90] on select "Choose an option... Pending Applied Excluded (Questions) Excluded (Expired) Exc…" at bounding box center [828, 92] width 140 height 27
click at [758, 79] on select "Choose an option... Pending Applied Excluded (Questions) Excluded (Expired) Exc…" at bounding box center [828, 92] width 140 height 27
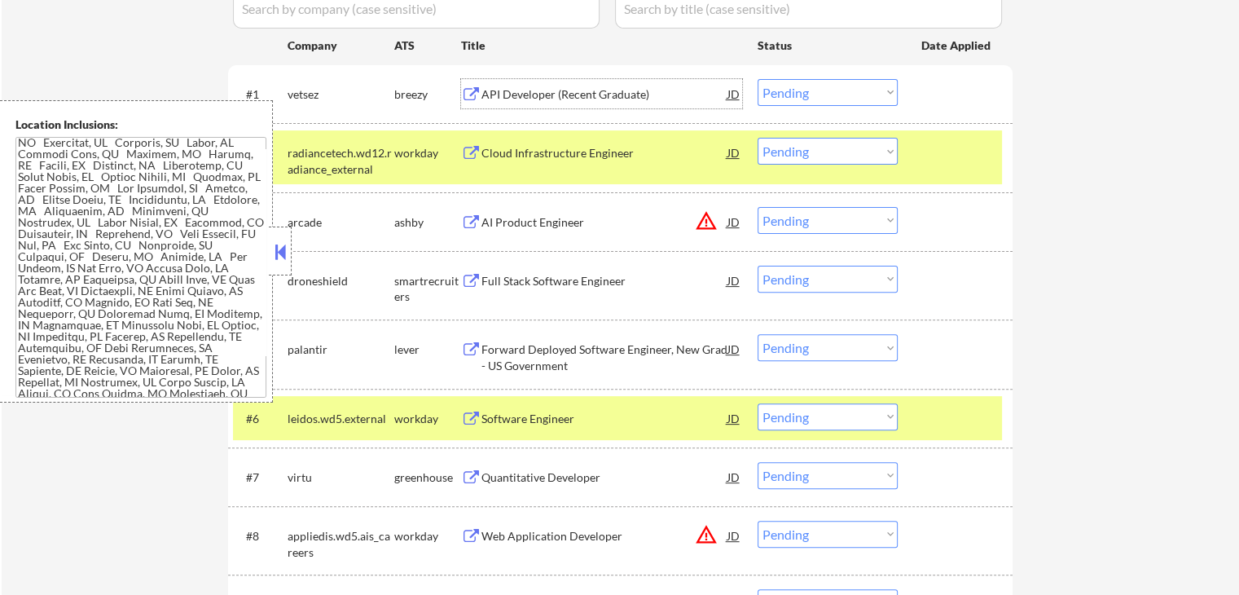
click at [610, 91] on div "API Developer (Recent Graduate)" at bounding box center [604, 94] width 246 height 16
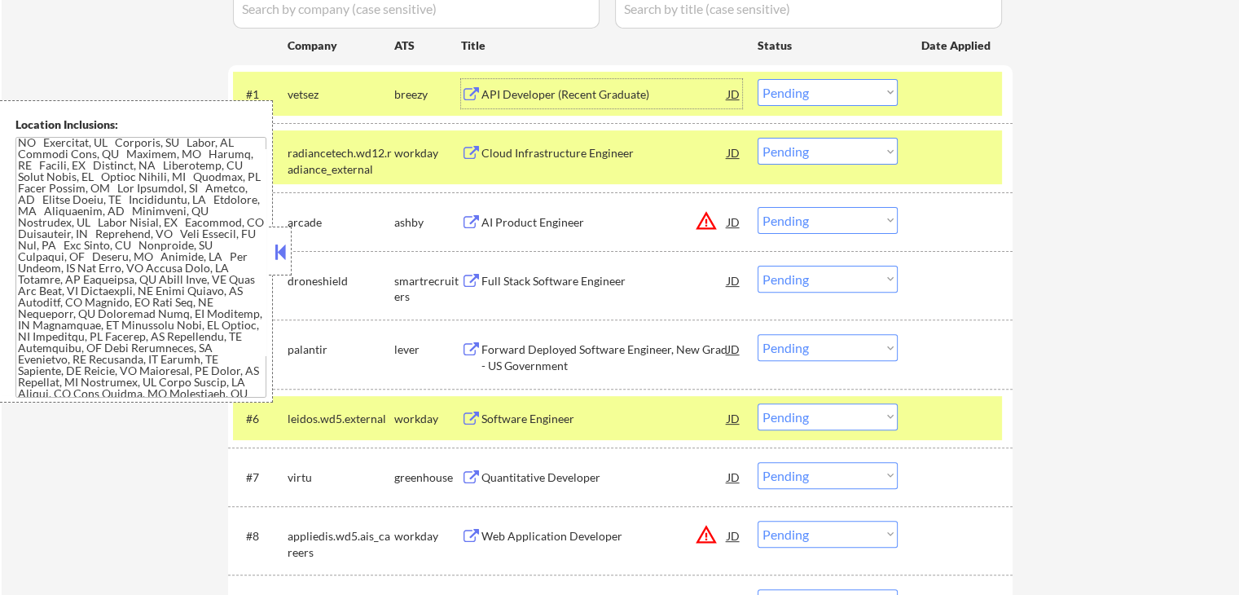
click at [649, 155] on div "Cloud Infrastructure Engineer" at bounding box center [604, 153] width 246 height 16
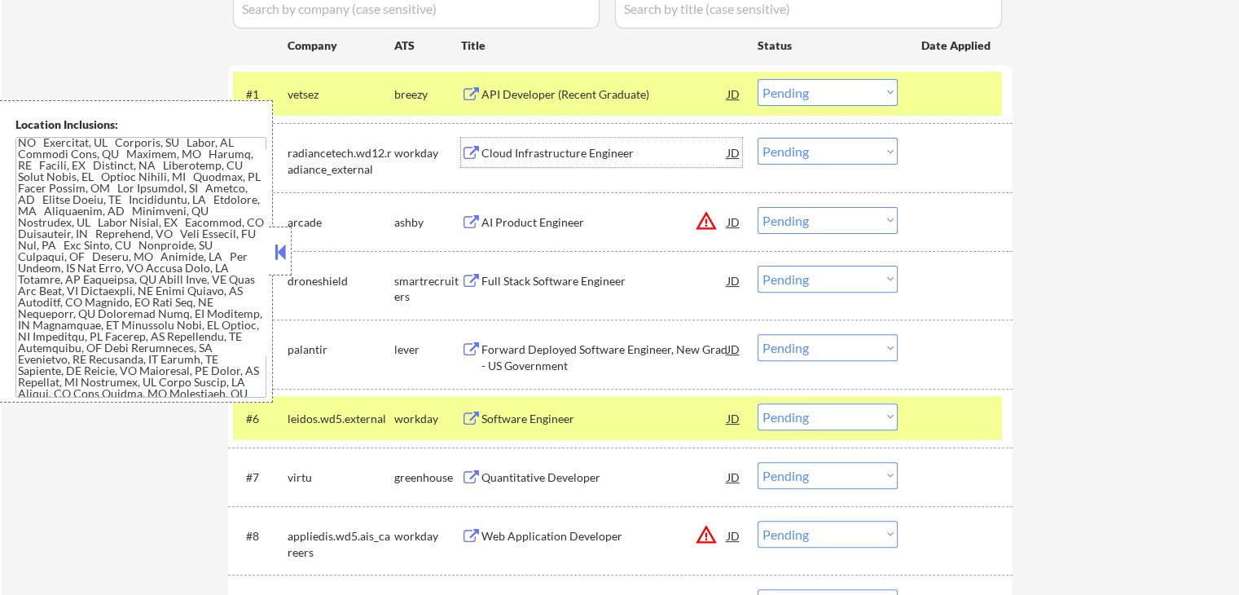
drag, startPoint x: 783, startPoint y: 96, endPoint x: 804, endPoint y: 105, distance: 23.0
click at [783, 96] on select "Choose an option... Pending Applied Excluded (Questions) Excluded (Expired) Exc…" at bounding box center [828, 92] width 140 height 27
click at [758, 79] on select "Choose an option... Pending Applied Excluded (Questions) Excluded (Expired) Exc…" at bounding box center [828, 92] width 140 height 27
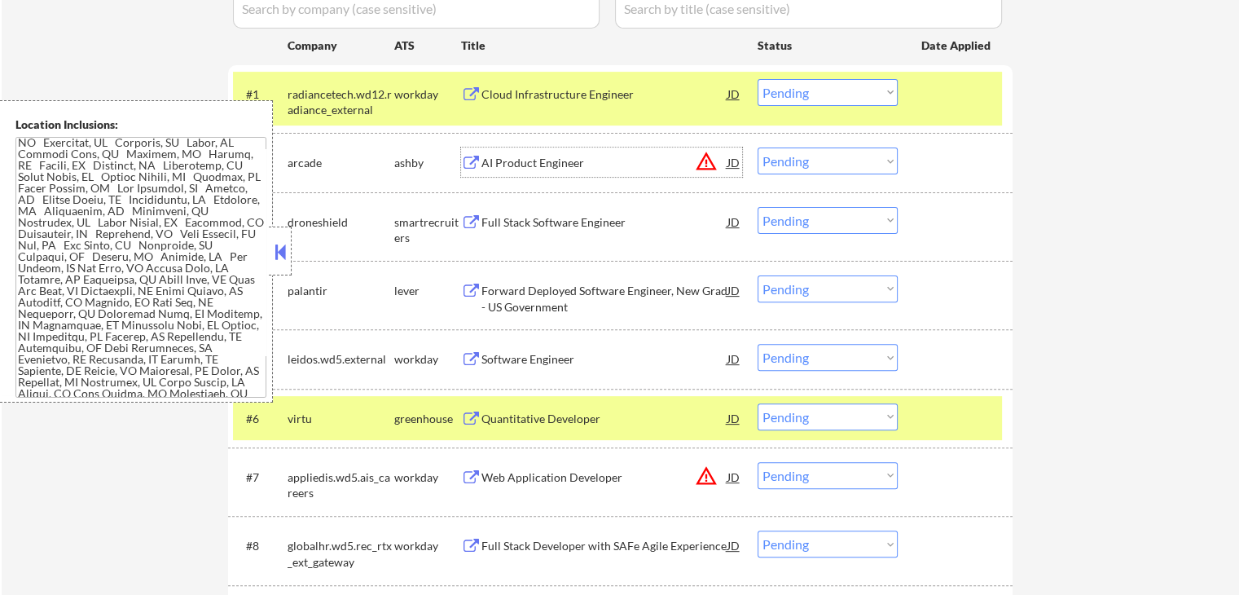
click at [622, 165] on div "AI Product Engineer" at bounding box center [604, 163] width 246 height 16
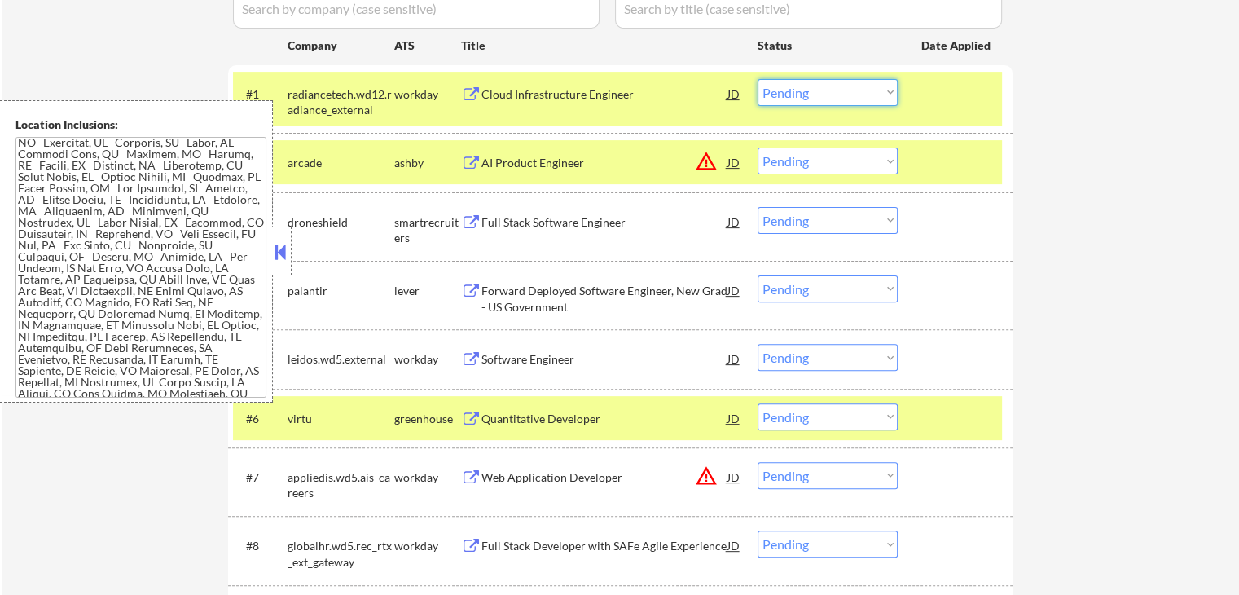
drag, startPoint x: 808, startPoint y: 85, endPoint x: 802, endPoint y: 105, distance: 21.2
click at [808, 85] on select "Choose an option... Pending Applied Excluded (Questions) Excluded (Expired) Exc…" at bounding box center [828, 92] width 140 height 27
click at [758, 79] on select "Choose an option... Pending Applied Excluded (Questions) Excluded (Expired) Exc…" at bounding box center [828, 92] width 140 height 27
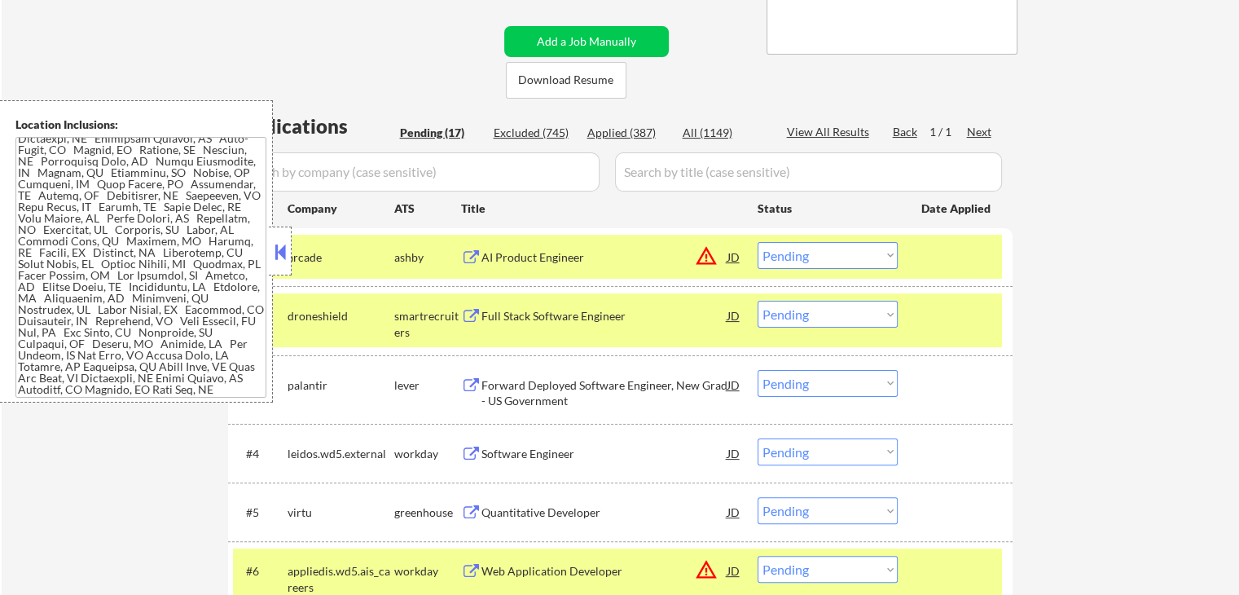
scroll to position [0, 0]
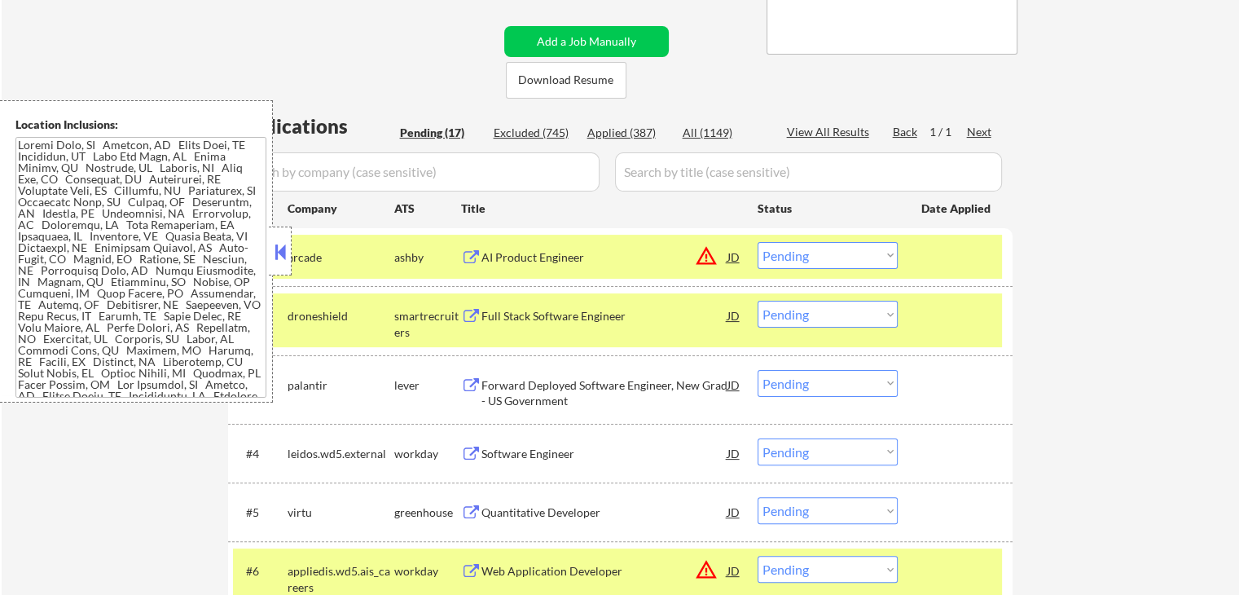
click at [806, 262] on select "Choose an option... Pending Applied Excluded (Questions) Excluded (Expired) Exc…" at bounding box center [828, 255] width 140 height 27
click at [758, 242] on select "Choose an option... Pending Applied Excluded (Questions) Excluded (Expired) Exc…" at bounding box center [828, 255] width 140 height 27
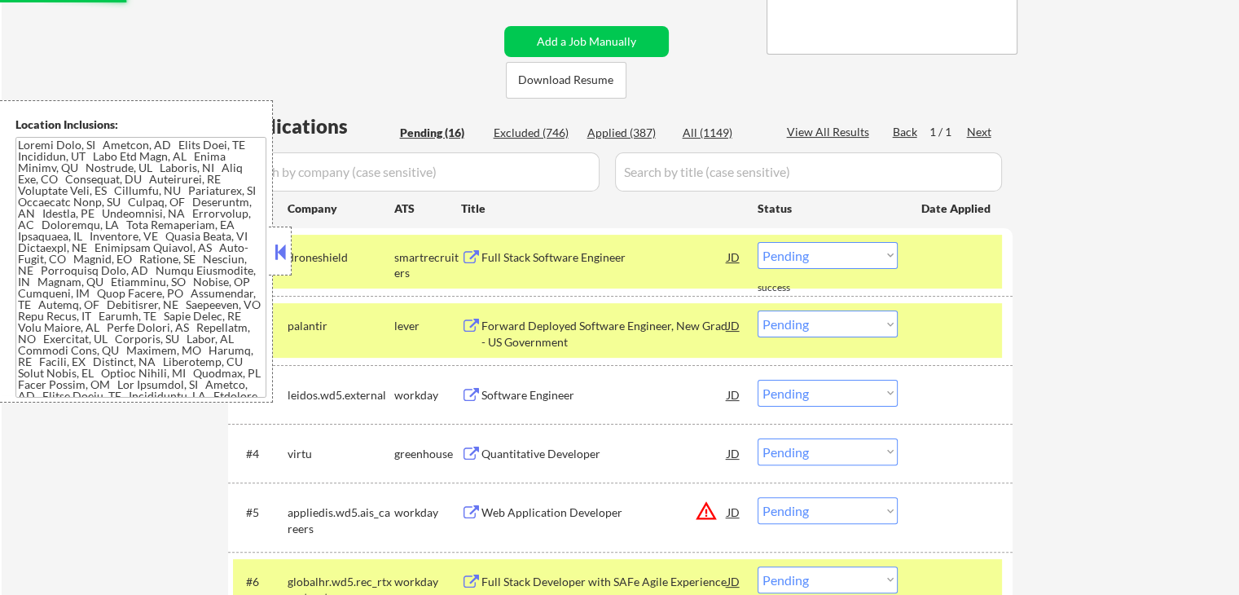
click at [643, 258] on div "Full Stack Software Engineer" at bounding box center [604, 257] width 246 height 16
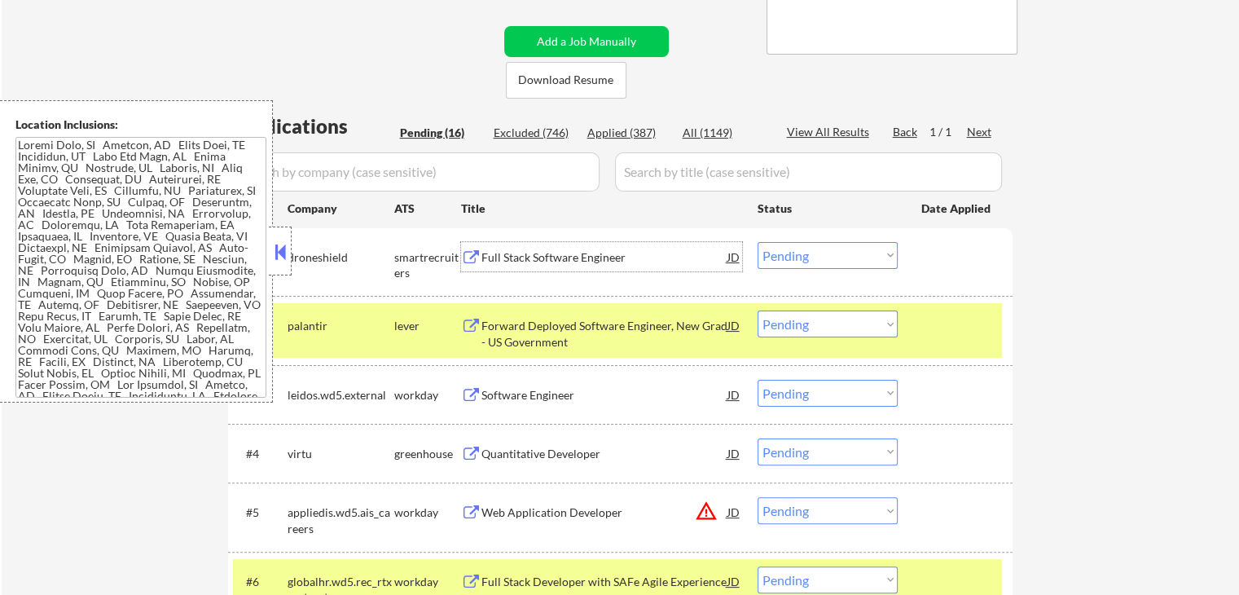
click at [655, 318] on div "Forward Deployed Software Engineer, New Grad - US Government" at bounding box center [604, 334] width 246 height 32
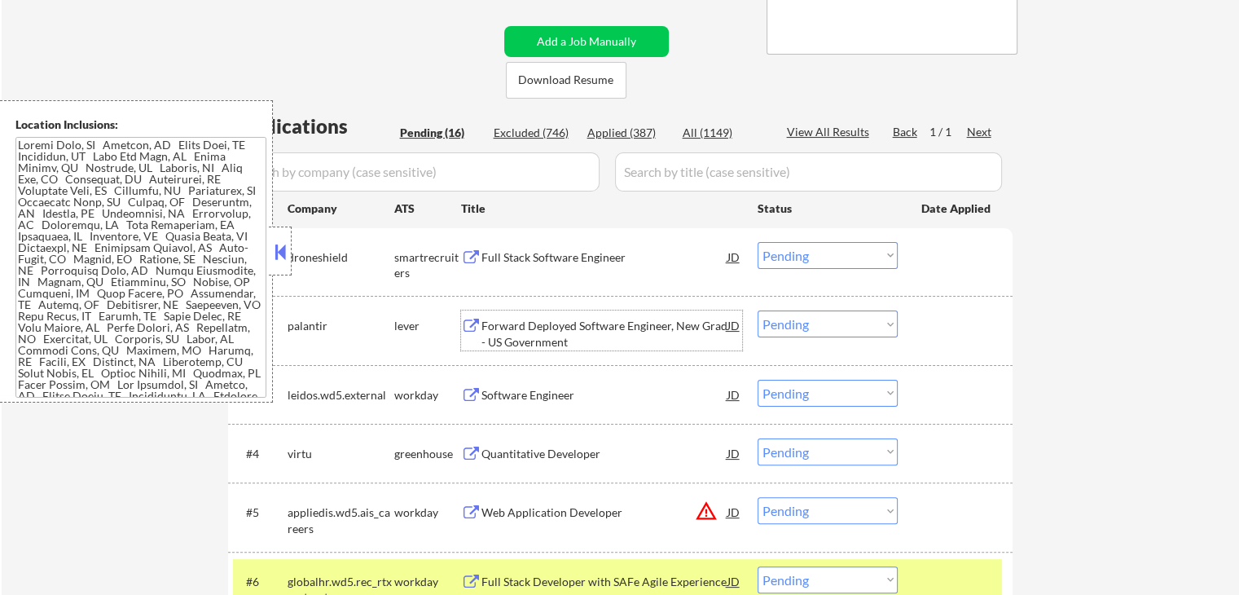
drag, startPoint x: 815, startPoint y: 257, endPoint x: 812, endPoint y: 265, distance: 8.5
click at [814, 257] on select "Choose an option... Pending Applied Excluded (Questions) Excluded (Expired) Exc…" at bounding box center [828, 255] width 140 height 27
click at [758, 242] on select "Choose an option... Pending Applied Excluded (Questions) Excluded (Expired) Exc…" at bounding box center [828, 255] width 140 height 27
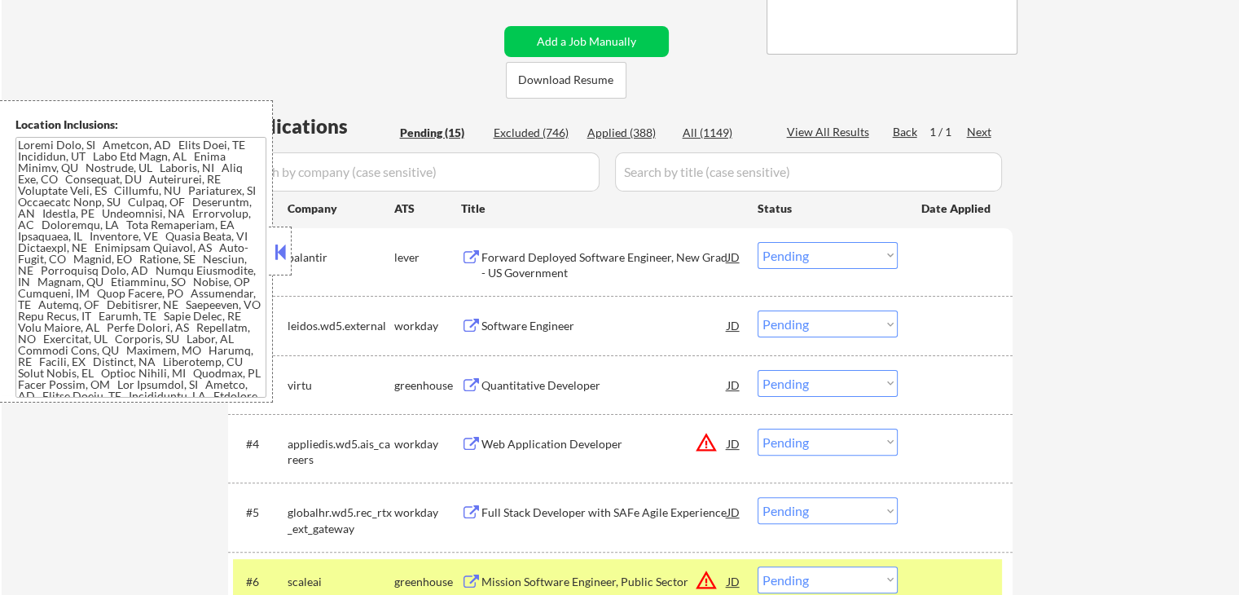
click at [565, 332] on div "Software Engineer" at bounding box center [604, 326] width 246 height 16
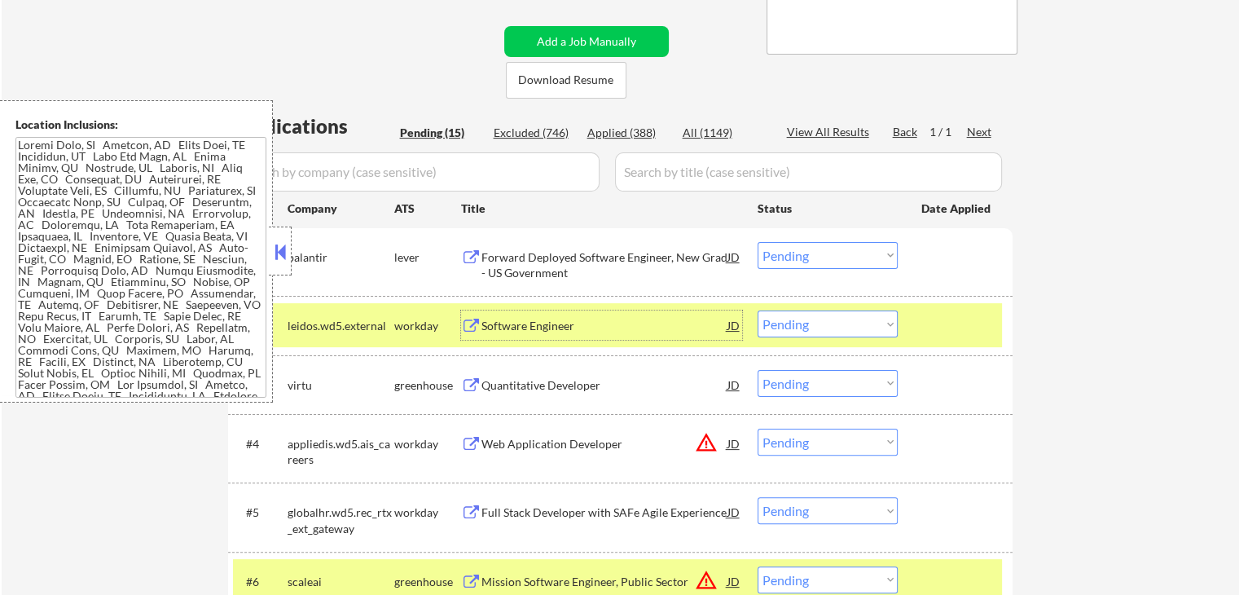
drag, startPoint x: 817, startPoint y: 248, endPoint x: 821, endPoint y: 262, distance: 14.4
click at [818, 257] on select "Choose an option... Pending Applied Excluded (Questions) Excluded (Expired) Exc…" at bounding box center [828, 255] width 140 height 27
click at [758, 242] on select "Choose an option... Pending Applied Excluded (Questions) Excluded (Expired) Exc…" at bounding box center [828, 255] width 140 height 27
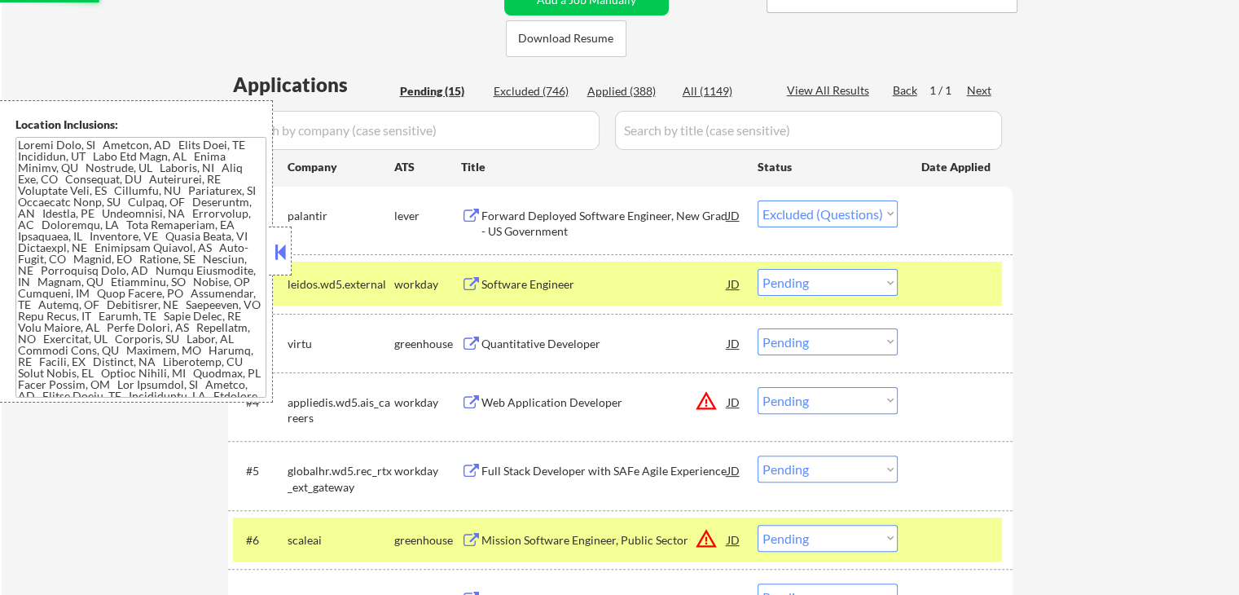
scroll to position [407, 0]
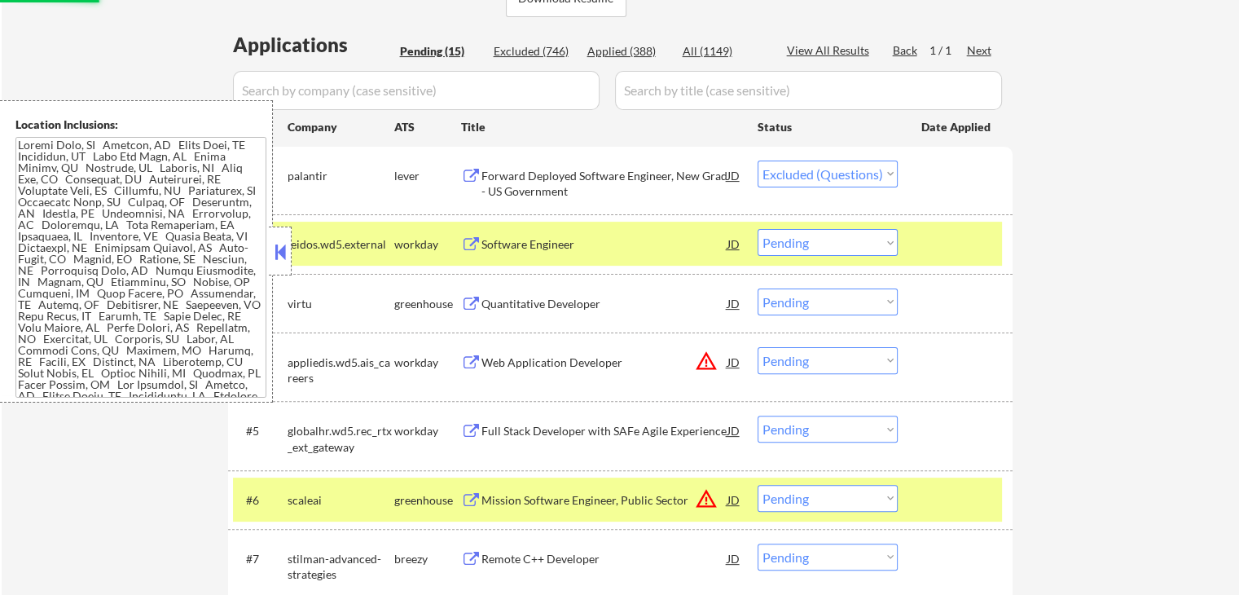
click at [582, 301] on div "Quantitative Developer" at bounding box center [604, 304] width 246 height 16
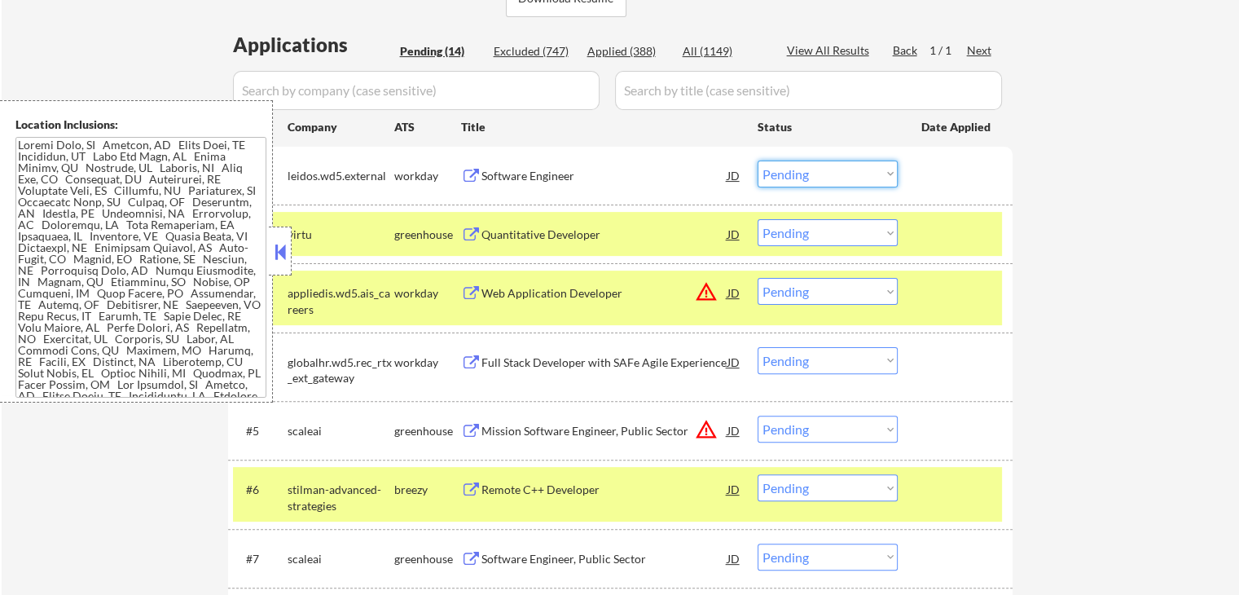
click at [824, 172] on select "Choose an option... Pending Applied Excluded (Questions) Excluded (Expired) Exc…" at bounding box center [828, 173] width 140 height 27
click at [758, 160] on select "Choose an option... Pending Applied Excluded (Questions) Excluded (Expired) Exc…" at bounding box center [828, 173] width 140 height 27
click at [626, 297] on div "Web Application Developer" at bounding box center [604, 293] width 246 height 16
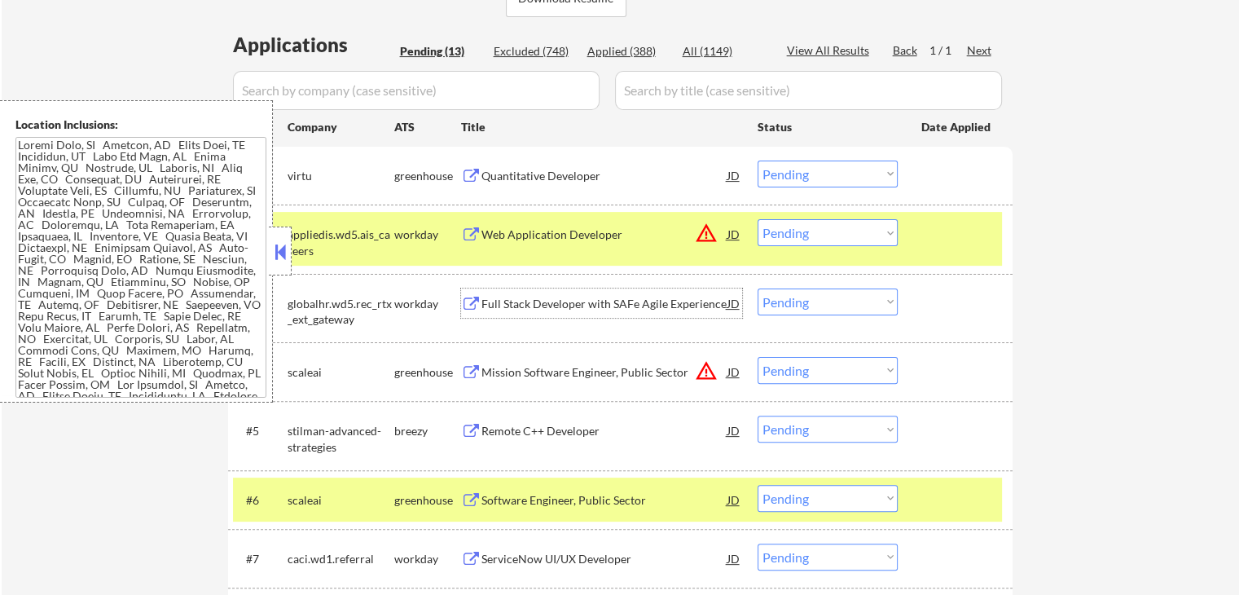
click at [816, 178] on select "Choose an option... Pending Applied Excluded (Questions) Excluded (Expired) Exc…" at bounding box center [828, 173] width 140 height 27
click at [758, 160] on select "Choose an option... Pending Applied Excluded (Questions) Excluded (Expired) Exc…" at bounding box center [828, 173] width 140 height 27
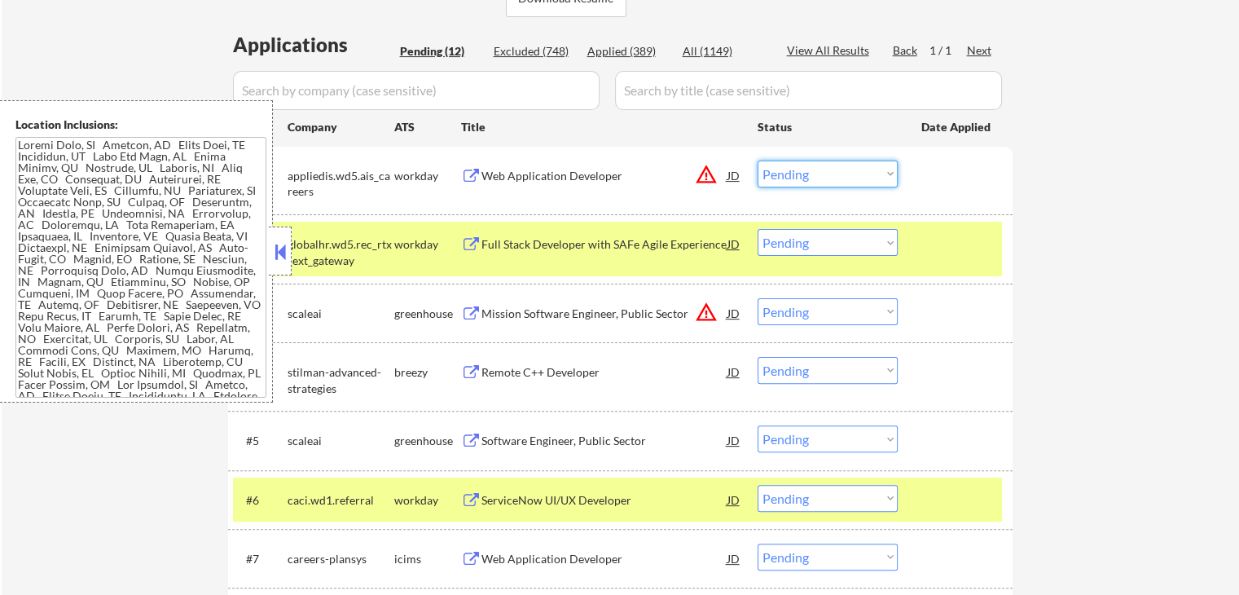
click at [796, 169] on select "Choose an option... Pending Applied Excluded (Questions) Excluded (Expired) Exc…" at bounding box center [828, 173] width 140 height 27
click at [758, 160] on select "Choose an option... Pending Applied Excluded (Questions) Excluded (Expired) Exc…" at bounding box center [828, 173] width 140 height 27
click at [652, 253] on div "Full Stack Developer with SAFe Agile Experience" at bounding box center [604, 243] width 246 height 29
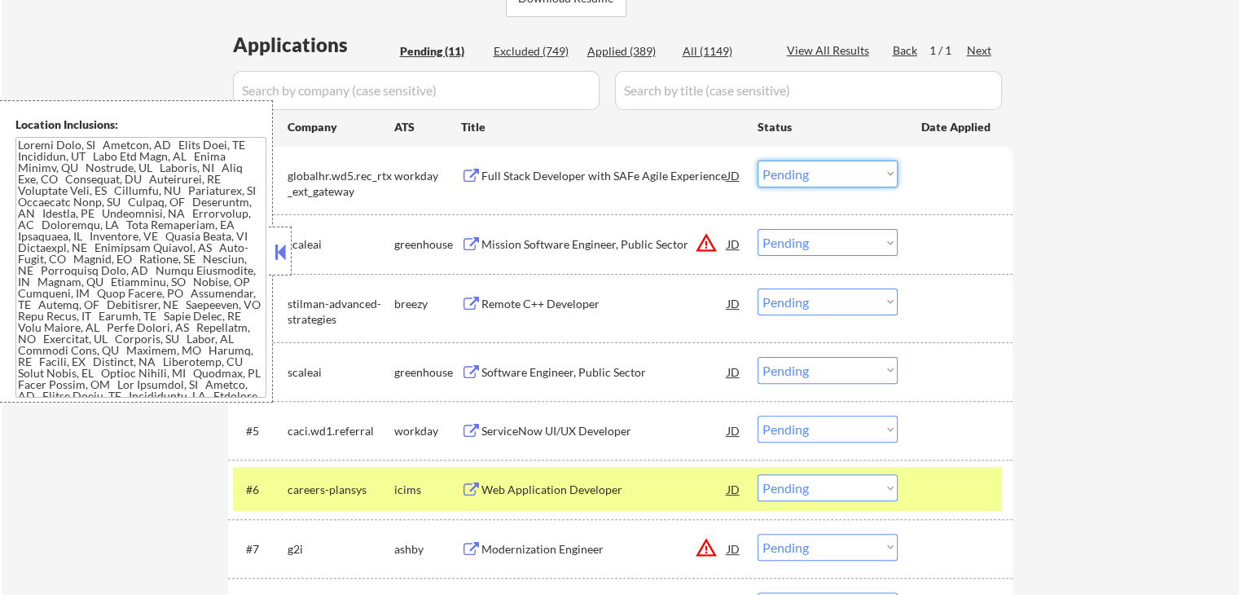
click at [821, 177] on select "Choose an option... Pending Applied Excluded (Questions) Excluded (Expired) Exc…" at bounding box center [828, 173] width 140 height 27
click at [758, 160] on select "Choose an option... Pending Applied Excluded (Questions) Excluded (Expired) Exc…" at bounding box center [828, 173] width 140 height 27
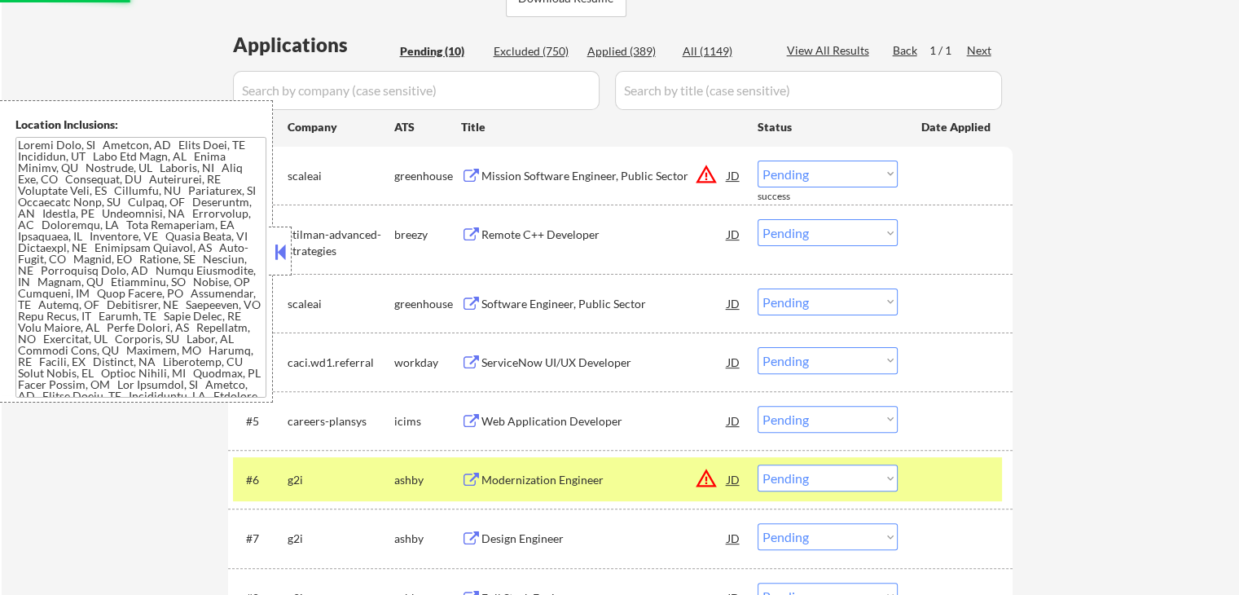
click at [659, 180] on div "Mission Software Engineer, Public Sector" at bounding box center [604, 176] width 246 height 16
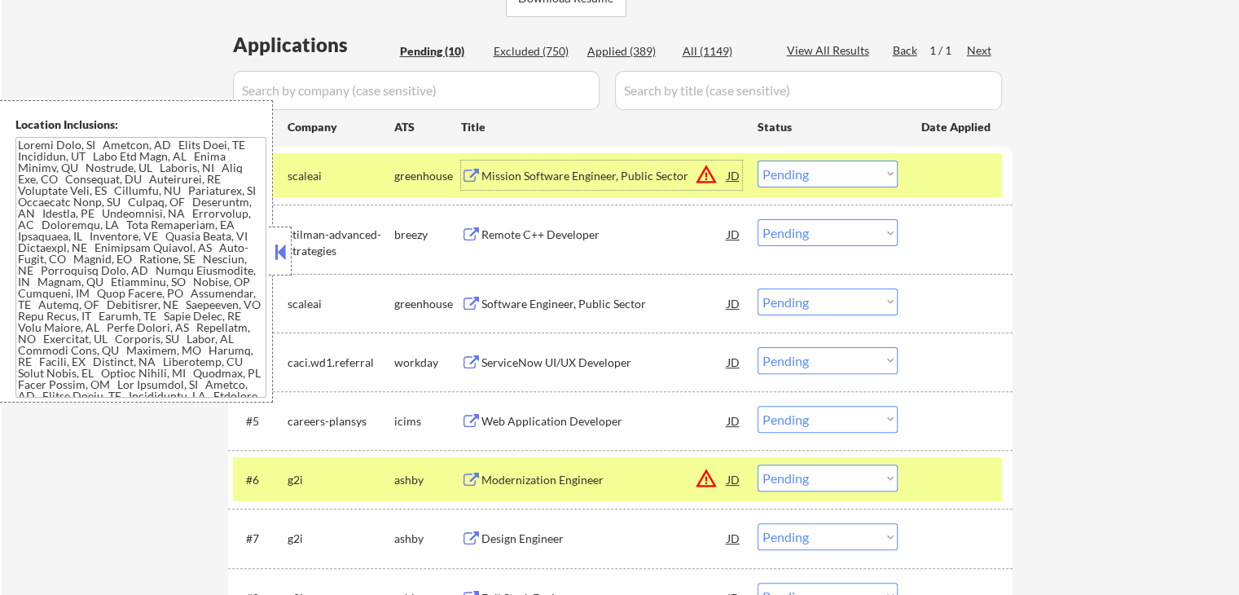
click at [587, 234] on div "Remote C++ Developer" at bounding box center [604, 234] width 246 height 16
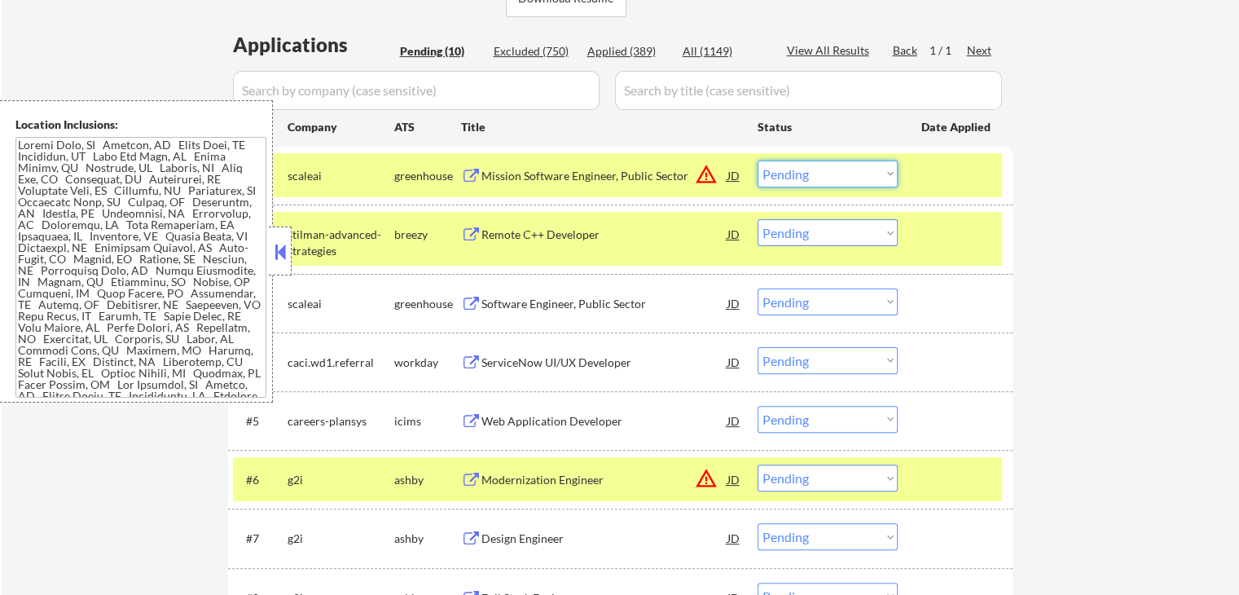
click at [797, 175] on select "Choose an option... Pending Applied Excluded (Questions) Excluded (Expired) Exc…" at bounding box center [828, 173] width 140 height 27
click at [758, 160] on select "Choose an option... Pending Applied Excluded (Questions) Excluded (Expired) Exc…" at bounding box center [828, 173] width 140 height 27
click at [606, 299] on div "Software Engineer, Public Sector" at bounding box center [604, 304] width 246 height 16
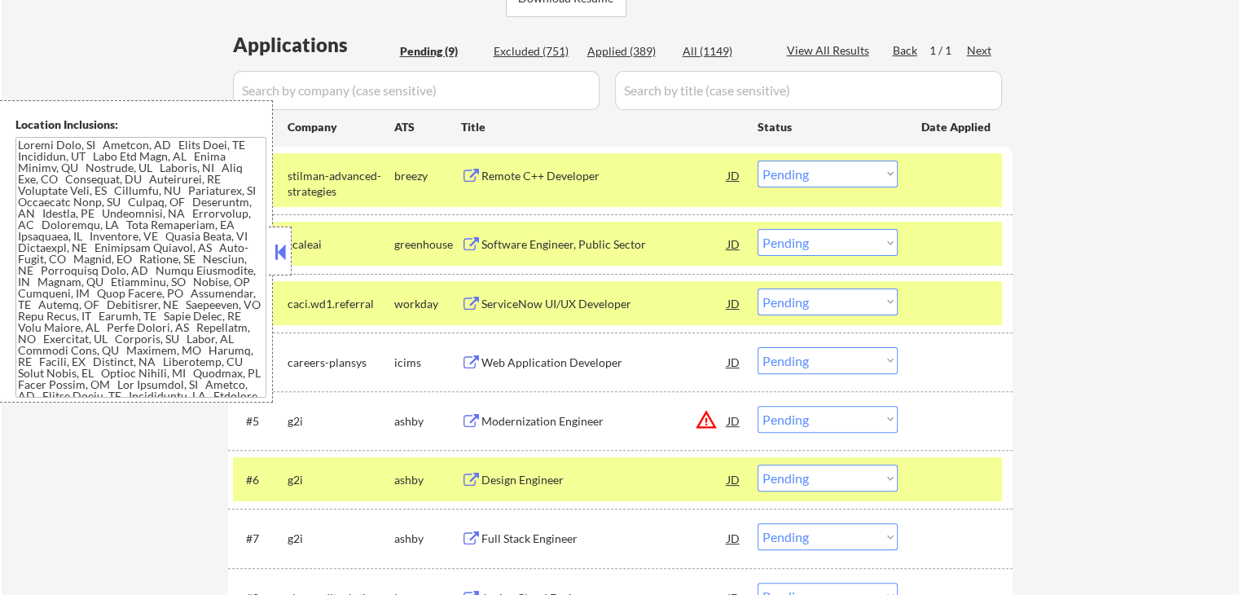
scroll to position [481, 0]
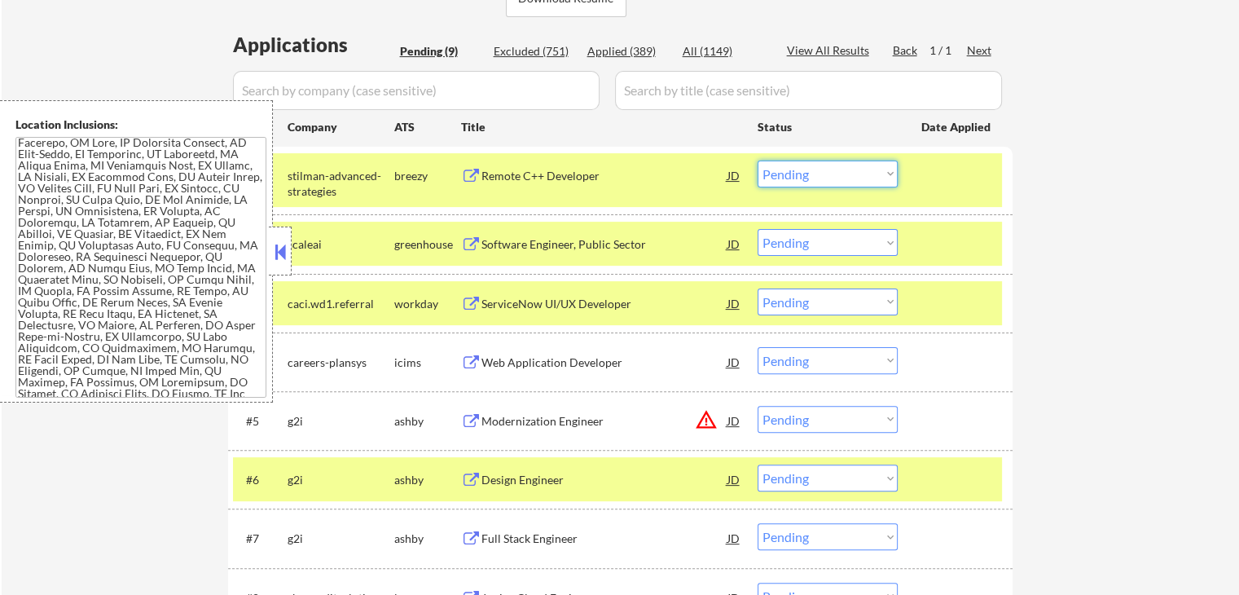
drag, startPoint x: 801, startPoint y: 164, endPoint x: 808, endPoint y: 185, distance: 22.4
click at [802, 172] on select "Choose an option... Pending Applied Excluded (Questions) Excluded (Expired) Exc…" at bounding box center [828, 173] width 140 height 27
click at [758, 160] on select "Choose an option... Pending Applied Excluded (Questions) Excluded (Expired) Exc…" at bounding box center [828, 173] width 140 height 27
click at [635, 299] on div "ServiceNow UI/UX Developer" at bounding box center [604, 304] width 246 height 16
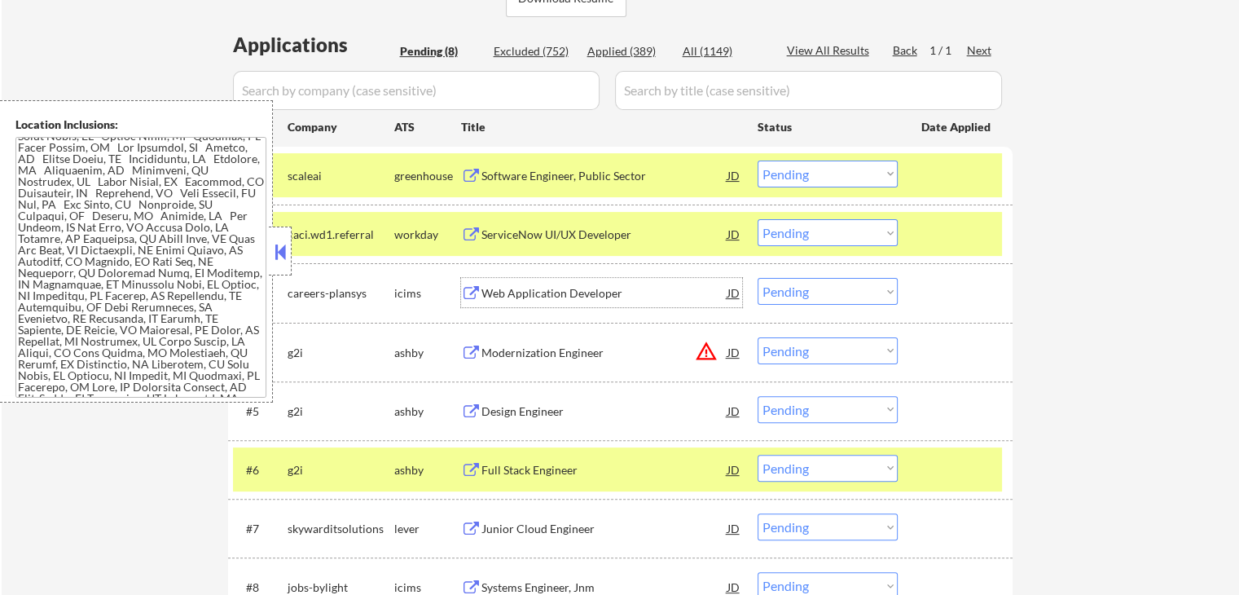
scroll to position [74, 0]
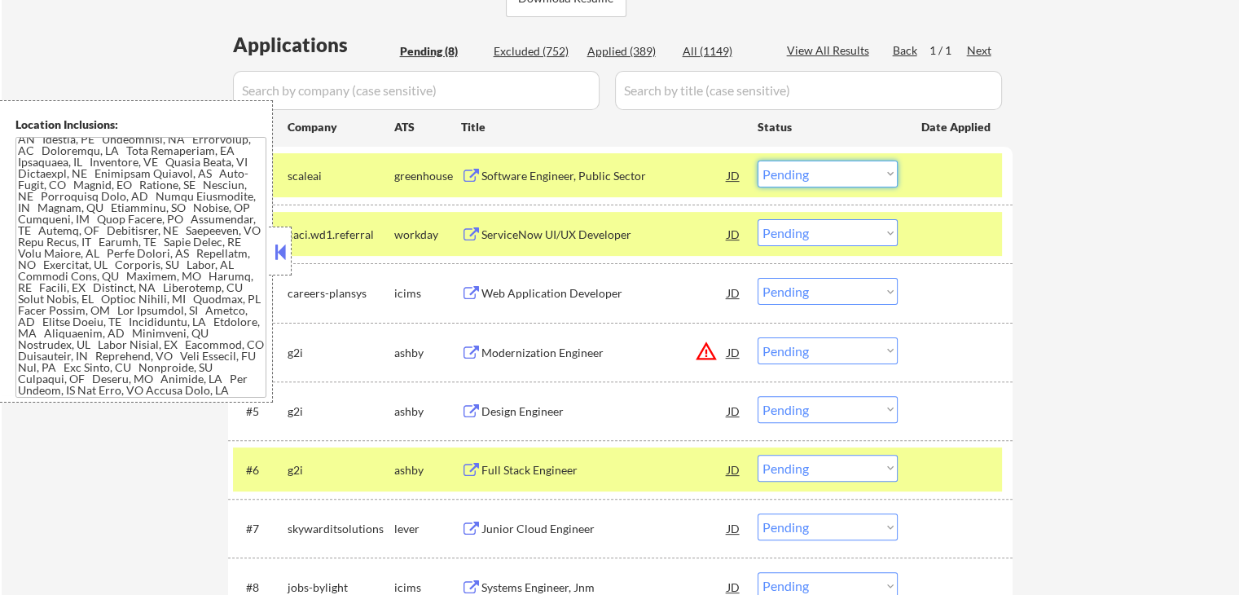
drag, startPoint x: 802, startPoint y: 176, endPoint x: 807, endPoint y: 187, distance: 11.7
click at [802, 177] on select "Choose an option... Pending Applied Excluded (Questions) Excluded (Expired) Exc…" at bounding box center [828, 173] width 140 height 27
click at [758, 160] on select "Choose an option... Pending Applied Excluded (Questions) Excluded (Expired) Exc…" at bounding box center [828, 173] width 140 height 27
click at [834, 237] on select "Choose an option... Pending Applied Excluded (Questions) Excluded (Expired) Exc…" at bounding box center [828, 232] width 140 height 27
select select ""pending""
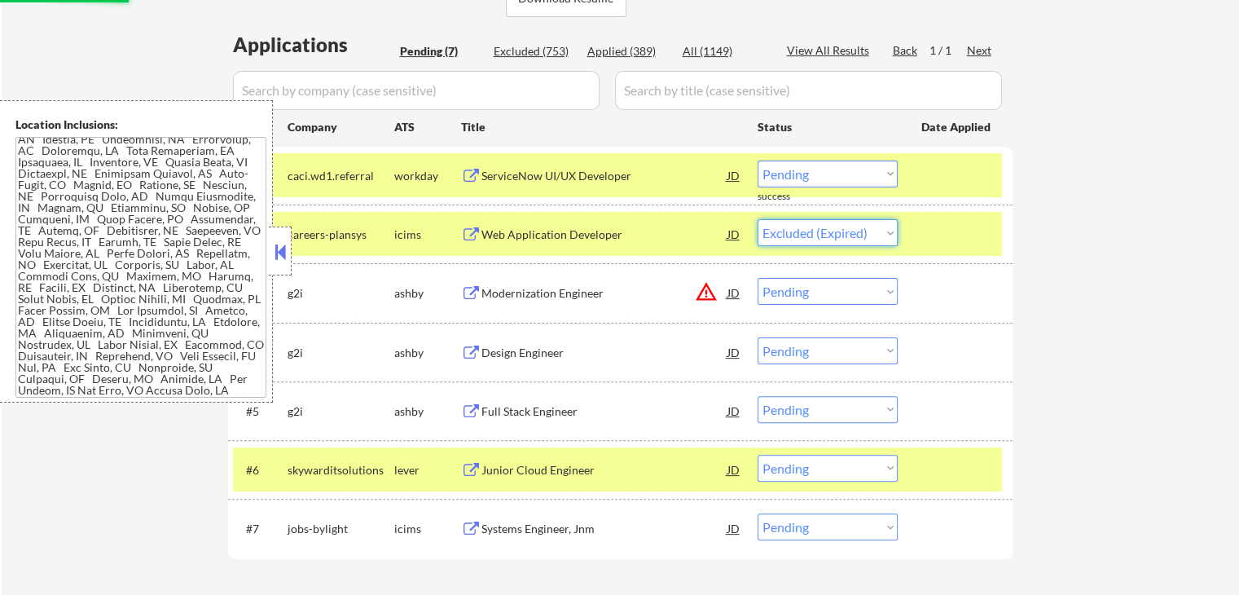
click at [758, 219] on select "Choose an option... Pending Applied Excluded (Questions) Excluded (Expired) Exc…" at bounding box center [828, 232] width 140 height 27
select select ""pending""
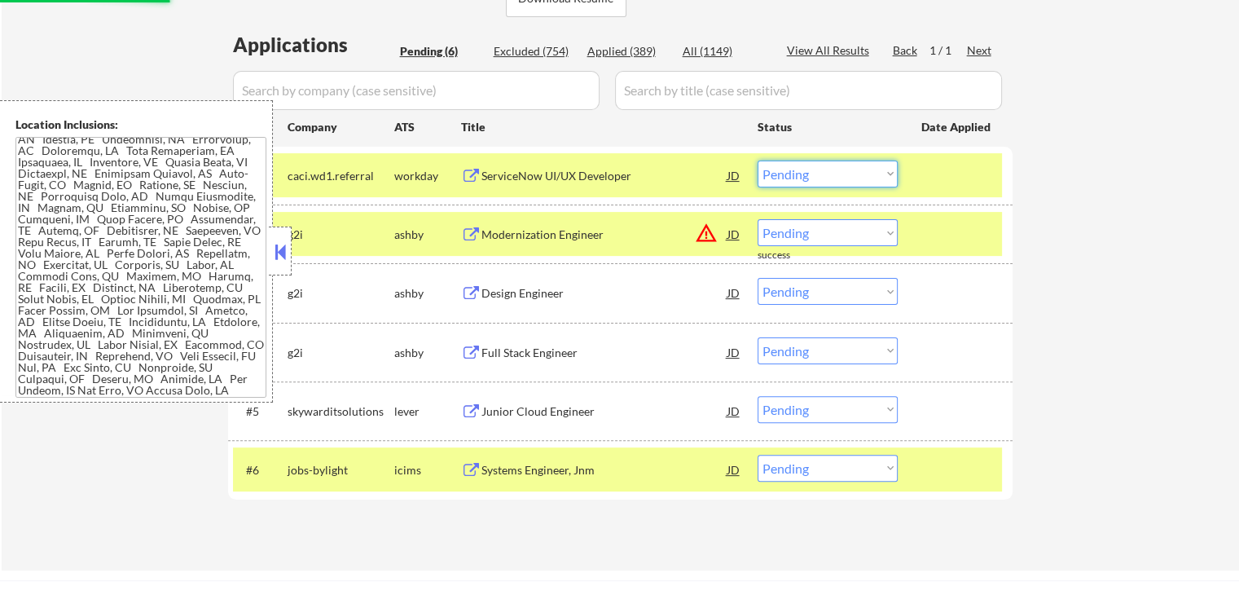
click at [811, 180] on select "Choose an option... Pending Applied Excluded (Questions) Excluded (Expired) Exc…" at bounding box center [828, 173] width 140 height 27
click at [758, 160] on select "Choose an option... Pending Applied Excluded (Questions) Excluded (Expired) Exc…" at bounding box center [828, 173] width 140 height 27
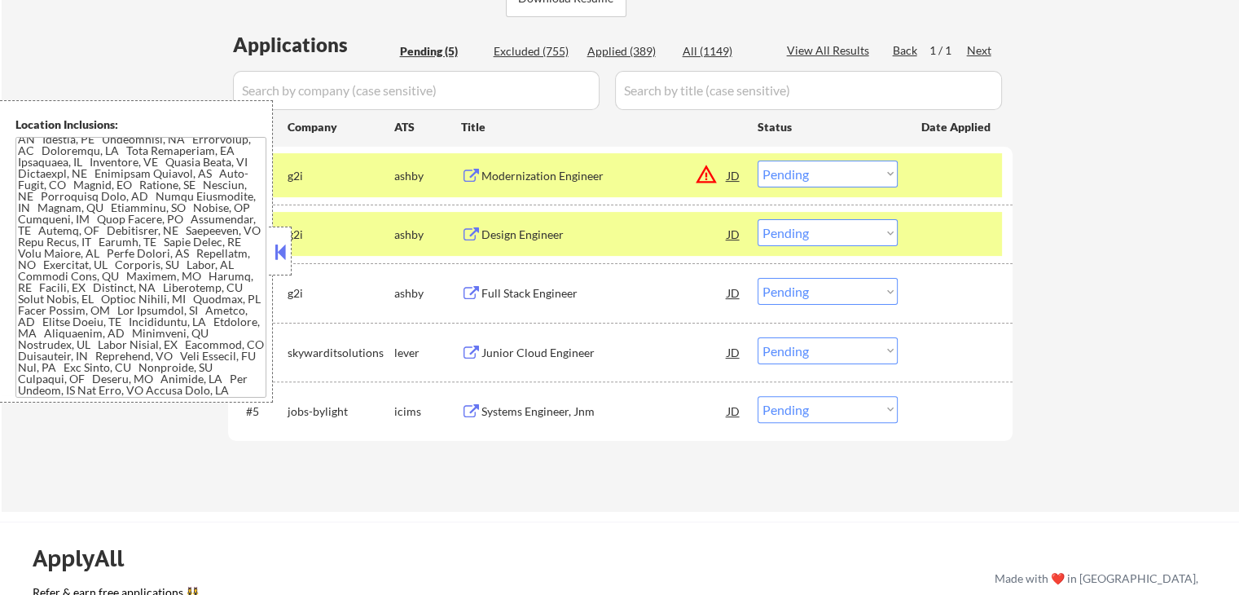
click at [806, 183] on select "Choose an option... Pending Applied Excluded (Questions) Excluded (Expired) Exc…" at bounding box center [828, 173] width 140 height 27
click at [758, 160] on select "Choose an option... Pending Applied Excluded (Questions) Excluded (Expired) Exc…" at bounding box center [828, 173] width 140 height 27
click at [618, 236] on div "Design Engineer" at bounding box center [604, 234] width 246 height 16
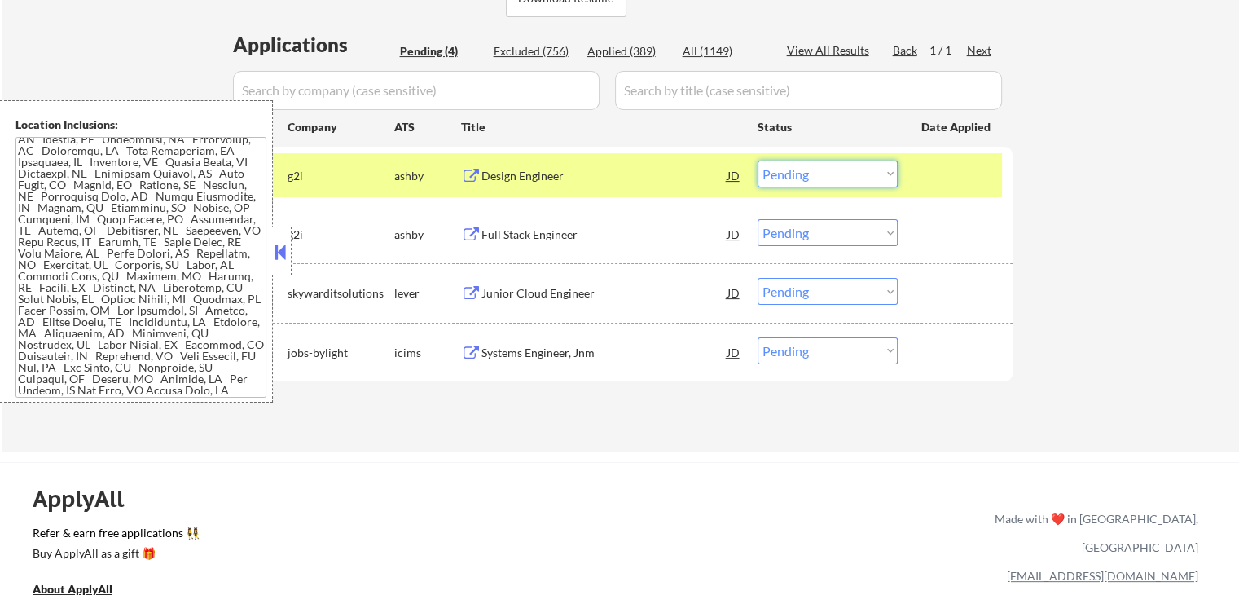
click at [793, 185] on select "Choose an option... Pending Applied Excluded (Questions) Excluded (Expired) Exc…" at bounding box center [828, 173] width 140 height 27
click at [758, 160] on select "Choose an option... Pending Applied Excluded (Questions) Excluded (Expired) Exc…" at bounding box center [828, 173] width 140 height 27
click at [622, 226] on div "Full Stack Engineer" at bounding box center [604, 234] width 246 height 16
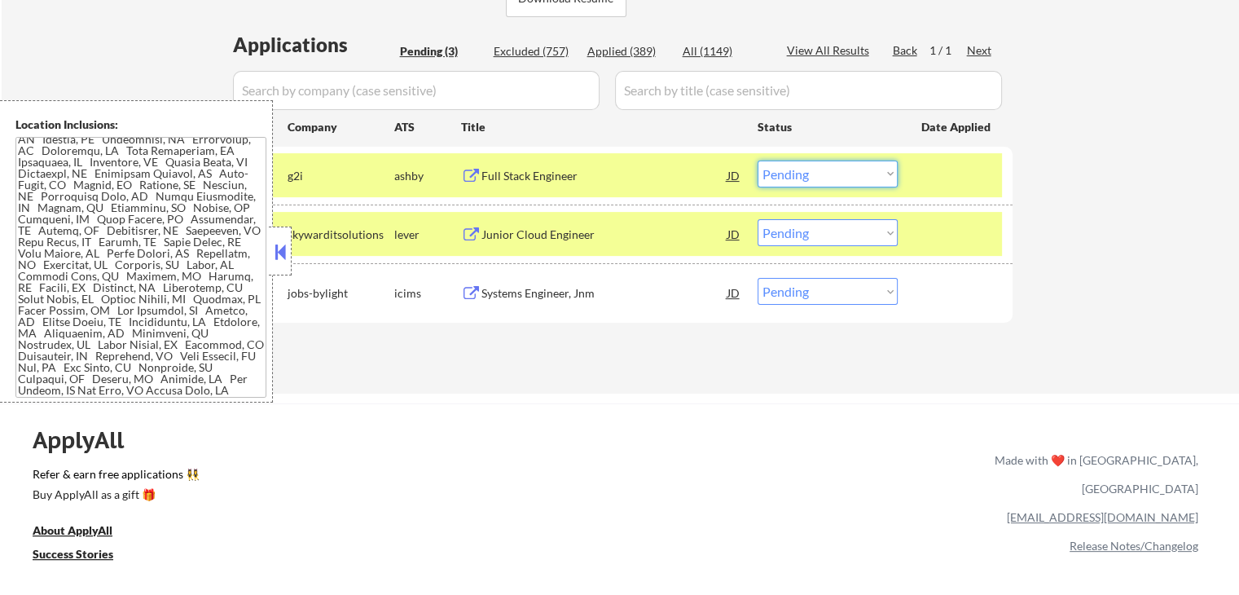
click at [816, 171] on select "Choose an option... Pending Applied Excluded (Questions) Excluded (Expired) Exc…" at bounding box center [828, 173] width 140 height 27
click at [758, 160] on select "Choose an option... Pending Applied Excluded (Questions) Excluded (Expired) Exc…" at bounding box center [828, 173] width 140 height 27
click at [635, 248] on div "#2 skywarditsolutions lever Junior Cloud Engineer JD warning_amber Choose an op…" at bounding box center [617, 234] width 769 height 44
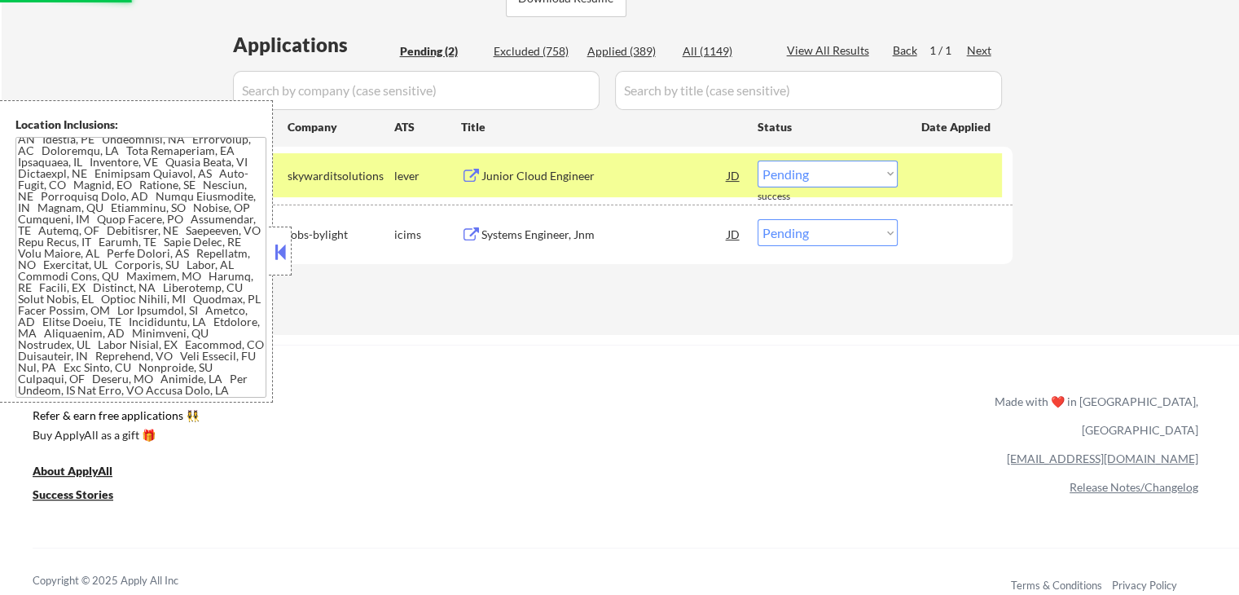
click at [640, 229] on div "Systems Engineer, Jnm" at bounding box center [604, 234] width 246 height 16
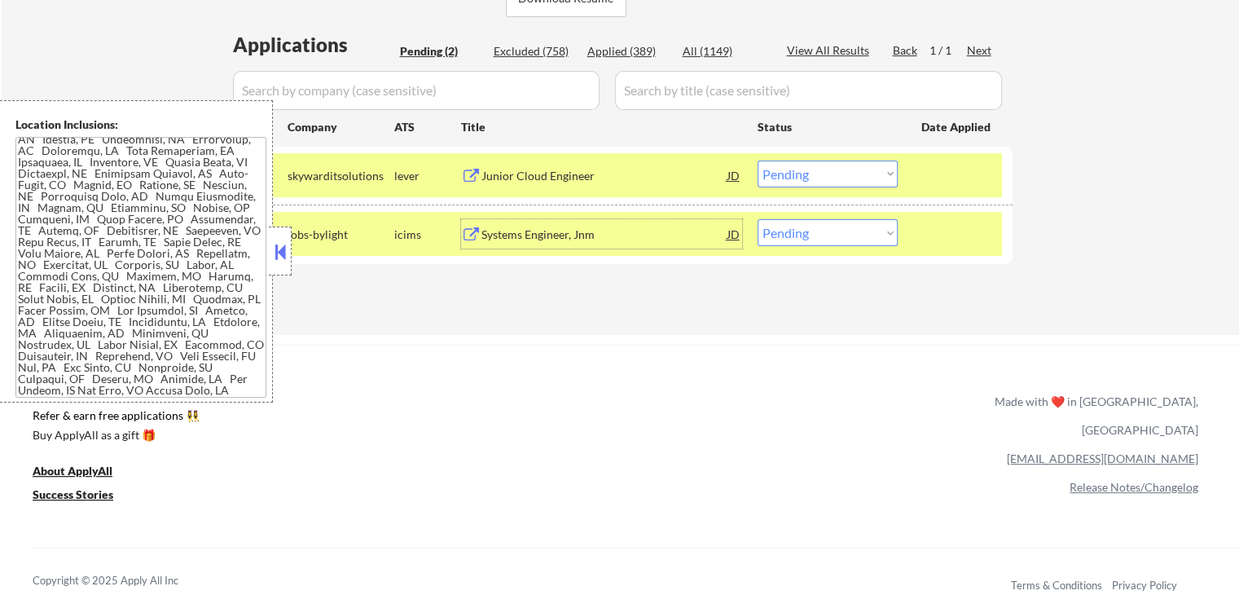
click at [625, 239] on div "Systems Engineer, Jnm" at bounding box center [604, 234] width 246 height 16
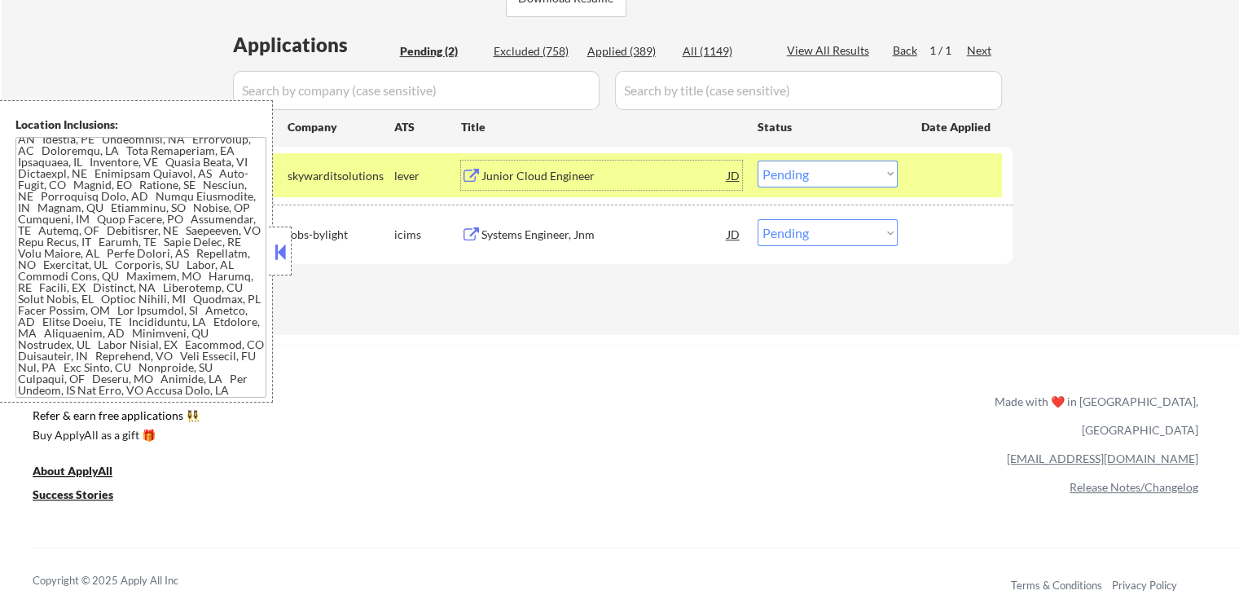
click at [604, 177] on div "Junior Cloud Engineer" at bounding box center [604, 176] width 246 height 16
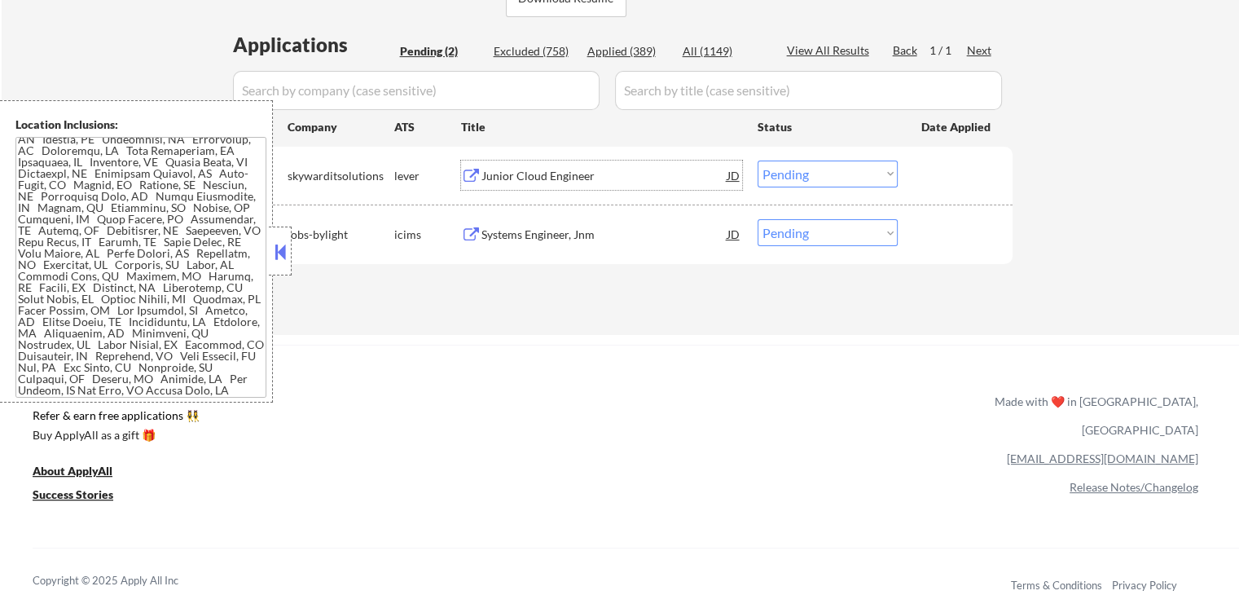
drag, startPoint x: 800, startPoint y: 176, endPoint x: 795, endPoint y: 185, distance: 10.2
click at [799, 178] on select "Choose an option... Pending Applied Excluded (Questions) Excluded (Expired) Exc…" at bounding box center [828, 173] width 140 height 27
click at [758, 160] on select "Choose an option... Pending Applied Excluded (Questions) Excluded (Expired) Exc…" at bounding box center [828, 173] width 140 height 27
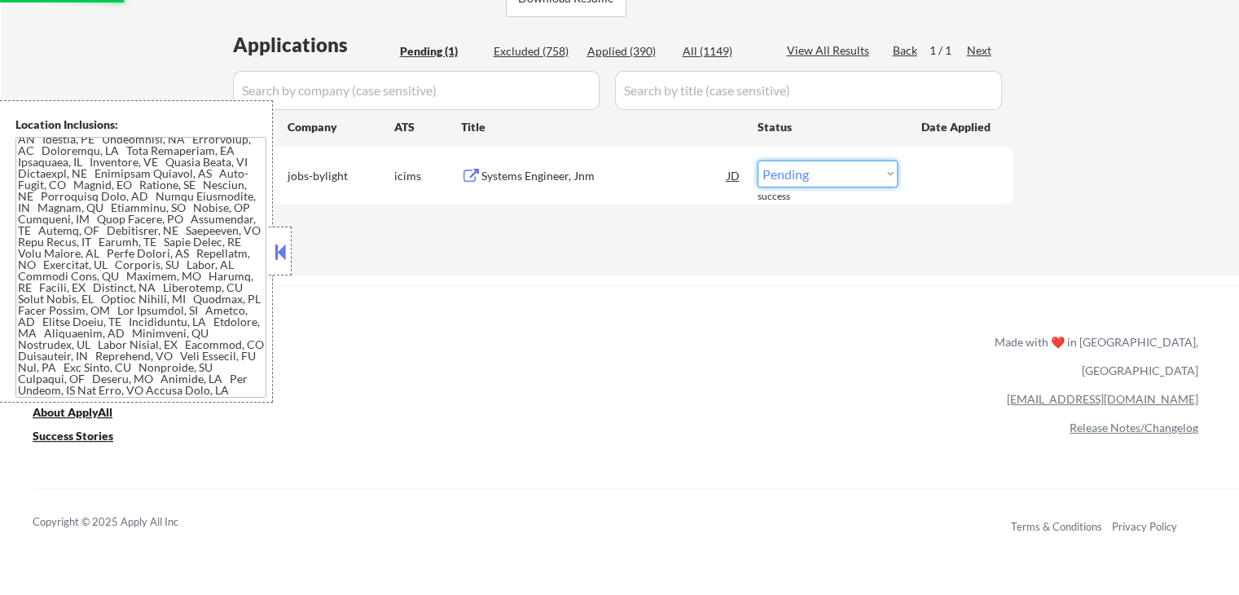
drag, startPoint x: 809, startPoint y: 170, endPoint x: 805, endPoint y: 183, distance: 13.7
click at [808, 171] on select "Choose an option... Pending Applied Excluded (Questions) Excluded (Expired) Exc…" at bounding box center [828, 173] width 140 height 27
select select ""excluded__expired_""
click at [758, 160] on select "Choose an option... Pending Applied Excluded (Questions) Excluded (Expired) Exc…" at bounding box center [828, 173] width 140 height 27
click at [740, 291] on div "ApplyAll Refer & earn free applications 👯‍♀️ Buy ApplyAll as a gift 🎁 About App…" at bounding box center [619, 411] width 1239 height 253
